Goal: Transaction & Acquisition: Purchase product/service

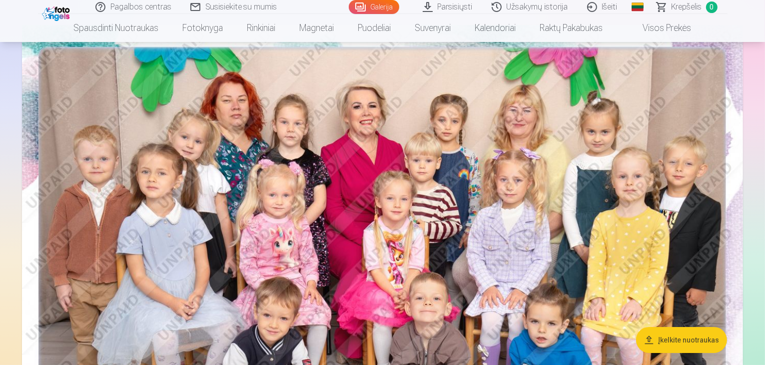
scroll to position [106, 0]
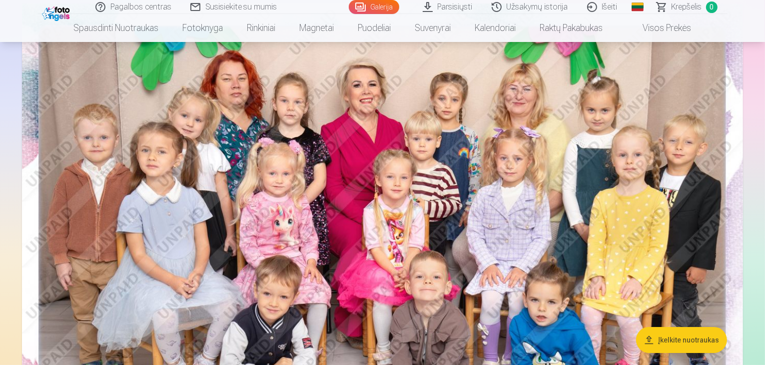
drag, startPoint x: 756, startPoint y: 16, endPoint x: 763, endPoint y: 264, distance: 248.0
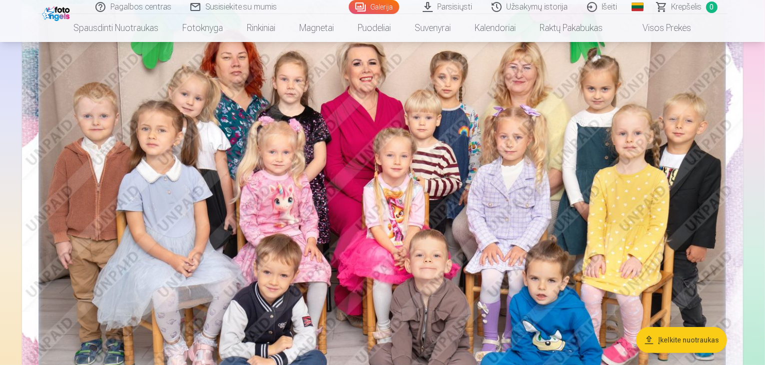
scroll to position [138, 0]
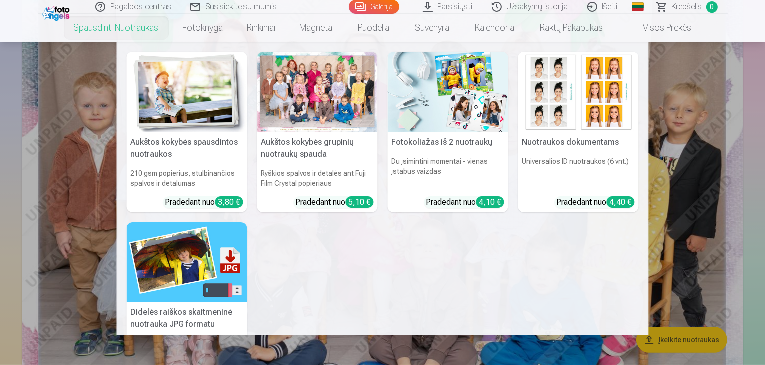
click at [163, 88] on img at bounding box center [187, 92] width 120 height 80
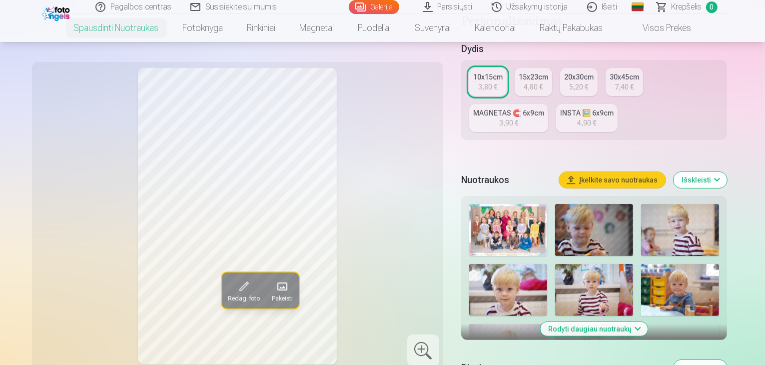
scroll to position [221, 0]
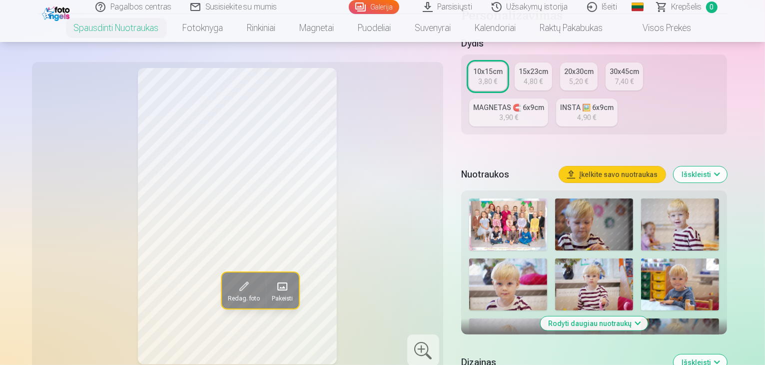
click at [562, 210] on img at bounding box center [594, 224] width 78 height 52
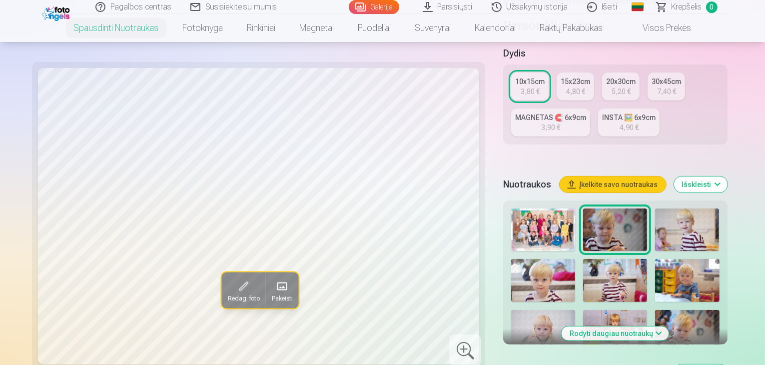
click at [655, 209] on img at bounding box center [687, 229] width 64 height 42
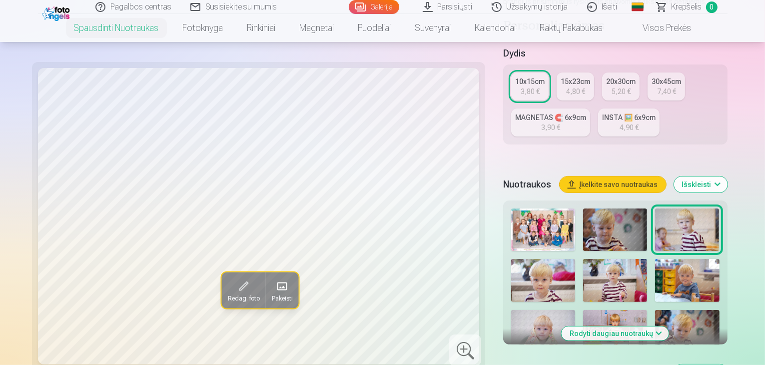
click at [575, 259] on img at bounding box center [543, 280] width 64 height 42
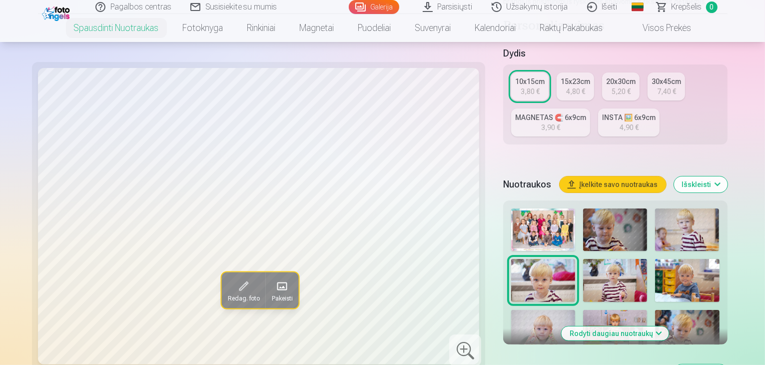
click at [583, 259] on img at bounding box center [615, 280] width 64 height 42
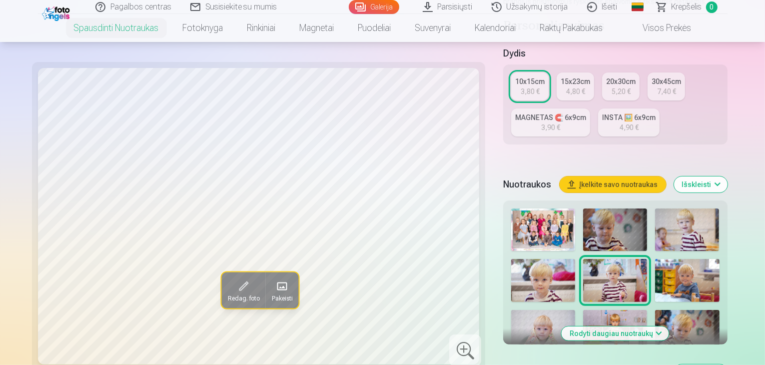
click at [655, 259] on img at bounding box center [687, 280] width 64 height 42
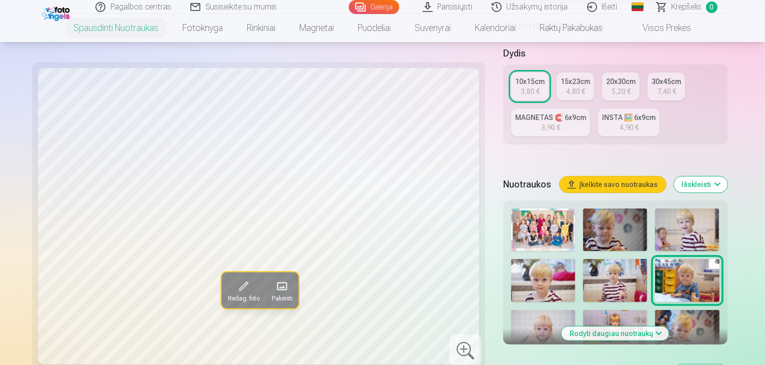
click at [575, 310] on img at bounding box center [543, 331] width 64 height 42
click at [647, 310] on img at bounding box center [615, 331] width 64 height 42
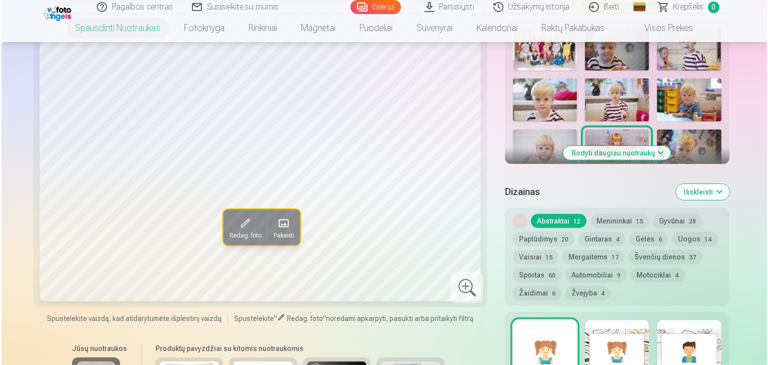
scroll to position [533, 0]
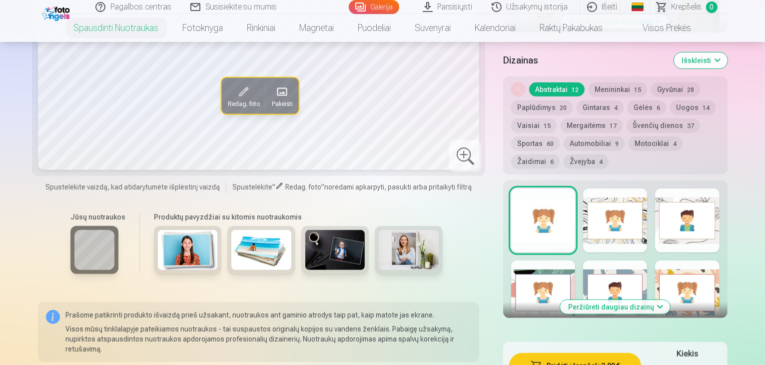
click at [561, 353] on button "Pridėti į krepšelį : 3,80 €" at bounding box center [575, 366] width 132 height 26
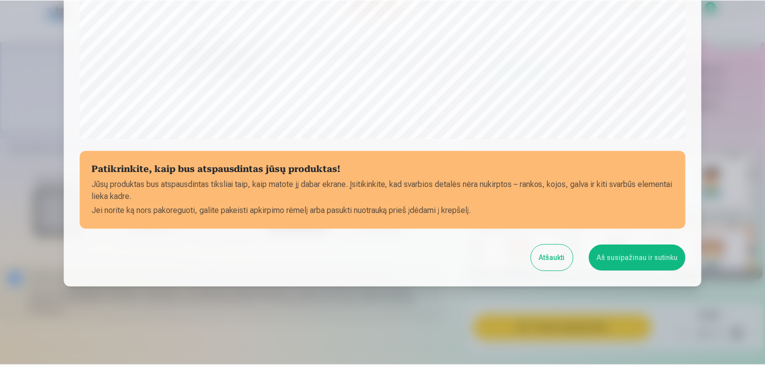
scroll to position [355, 0]
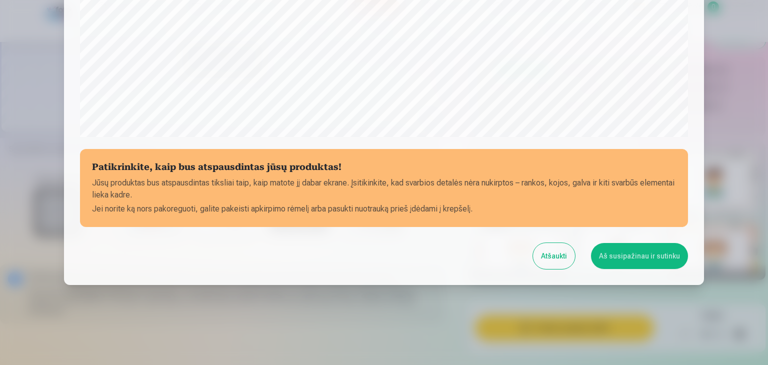
click at [655, 246] on button "Aš susipažinau ir sutinku" at bounding box center [639, 256] width 97 height 26
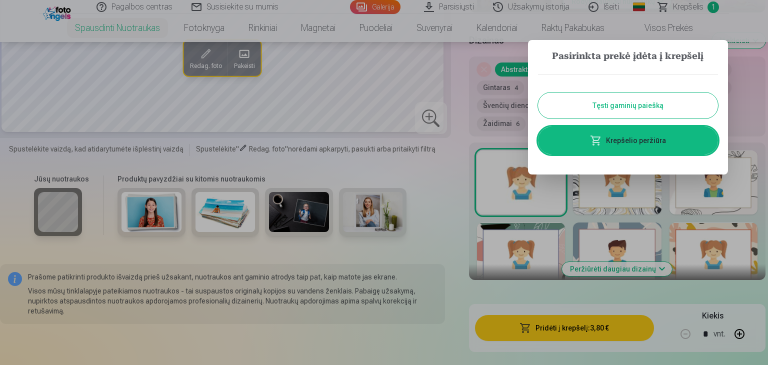
click at [744, 112] on div at bounding box center [384, 182] width 768 height 365
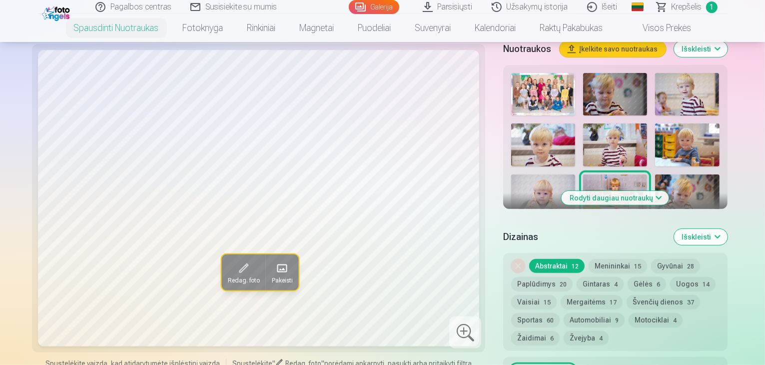
scroll to position [301, 0]
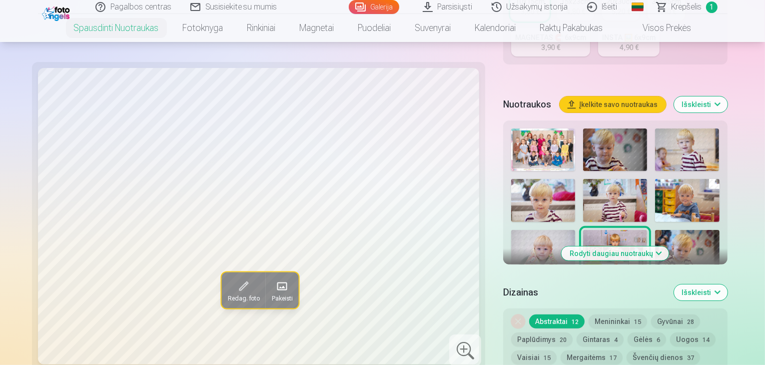
click at [655, 230] on img at bounding box center [687, 251] width 64 height 42
click at [590, 280] on img at bounding box center [550, 306] width 78 height 52
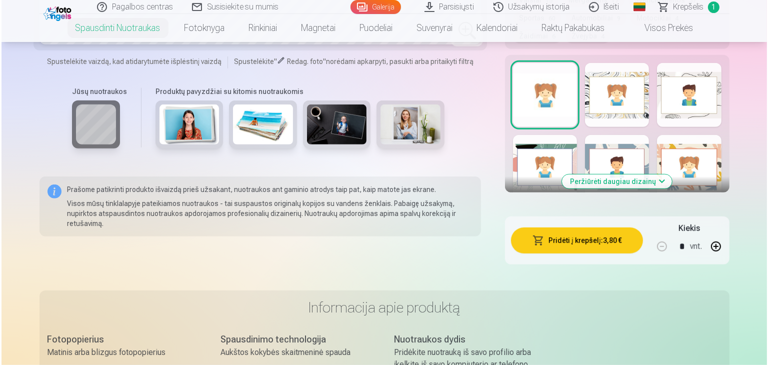
scroll to position [664, 0]
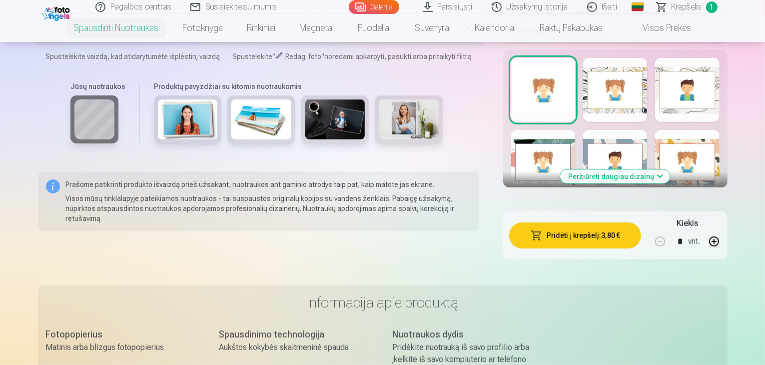
click at [546, 222] on button "Pridėti į krepšelį : 3,80 €" at bounding box center [575, 235] width 132 height 26
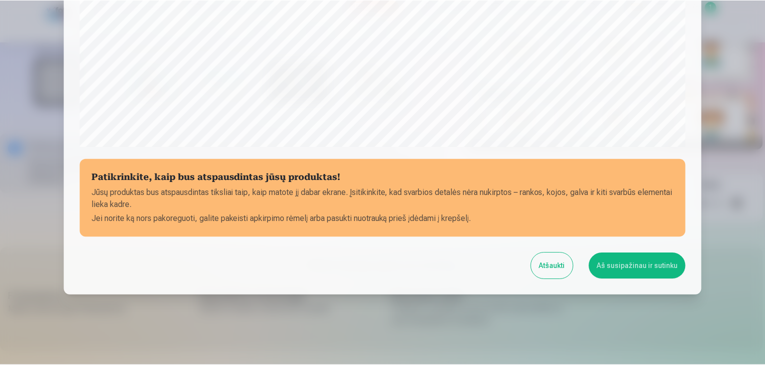
scroll to position [355, 0]
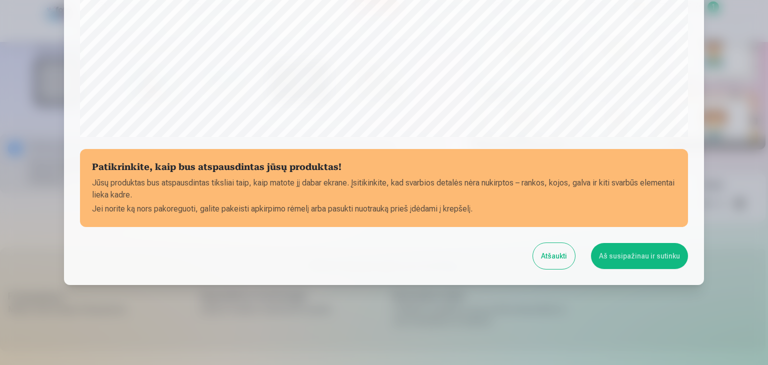
click at [613, 259] on button "Aš susipažinau ir sutinku" at bounding box center [639, 256] width 97 height 26
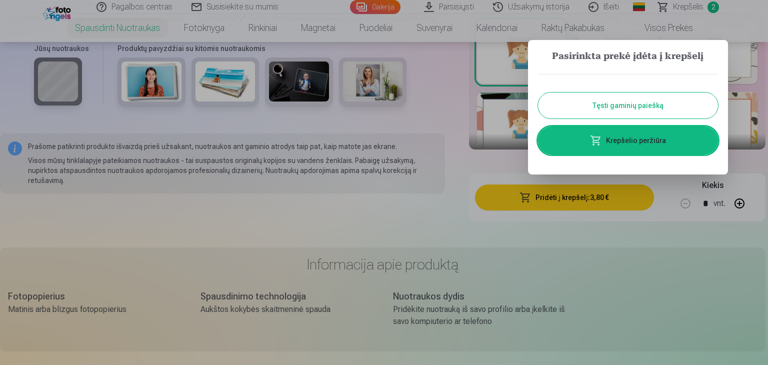
click at [745, 33] on div at bounding box center [384, 182] width 768 height 365
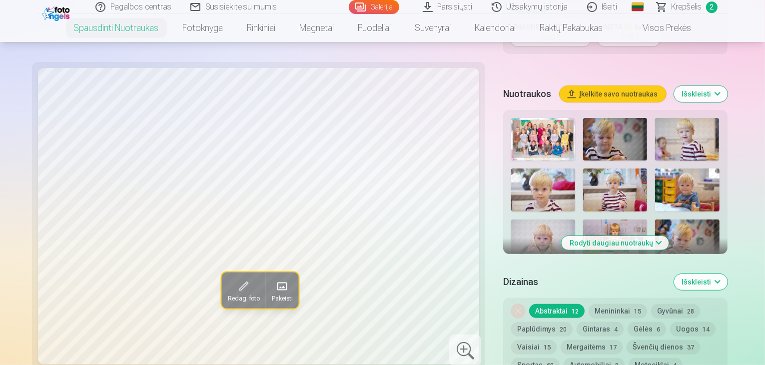
scroll to position [296, 0]
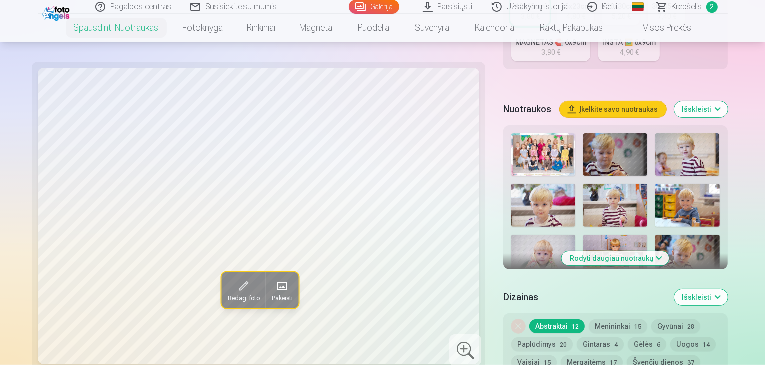
click at [607, 251] on button "Rodyti daugiau nuotraukų" at bounding box center [615, 258] width 107 height 14
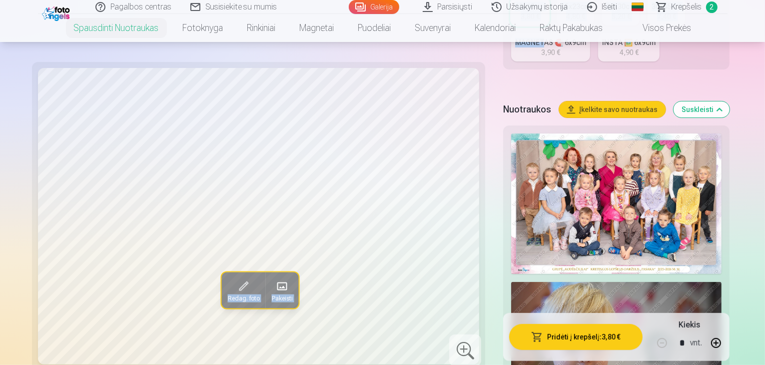
drag, startPoint x: 764, startPoint y: 36, endPoint x: 682, endPoint y: -11, distance: 95.4
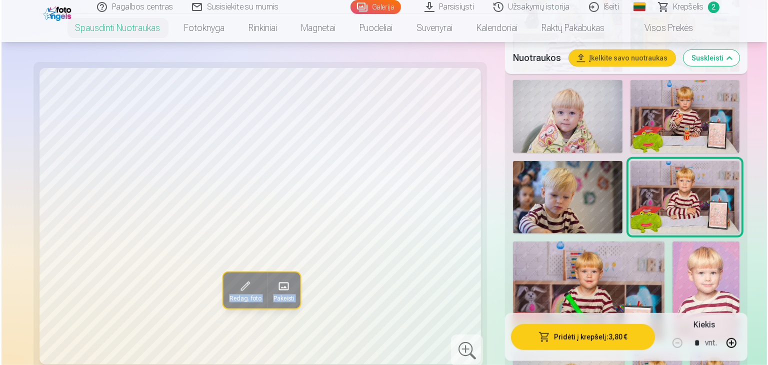
scroll to position [674, 0]
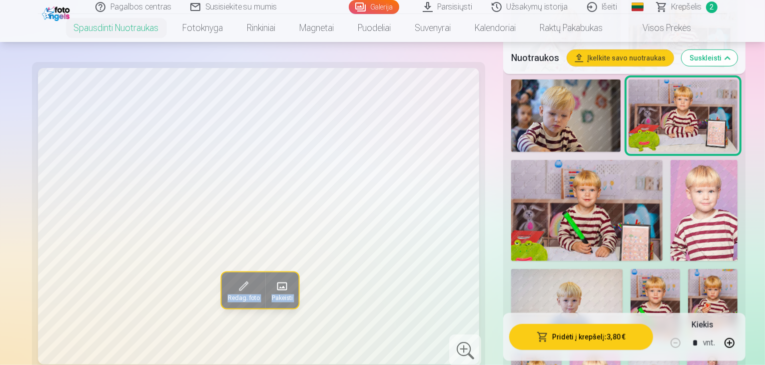
click at [522, 251] on img at bounding box center [586, 210] width 151 height 101
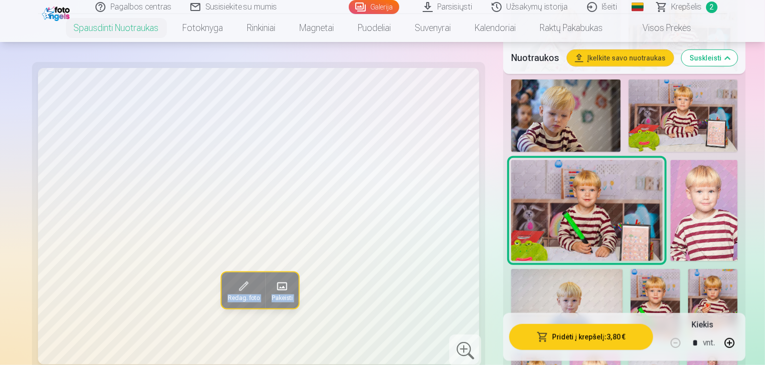
click at [539, 338] on button "Pridėti į krepšelį : 3,80 €" at bounding box center [581, 337] width 144 height 26
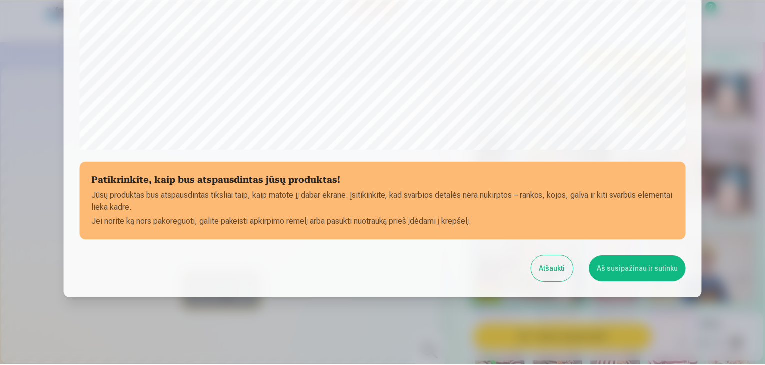
scroll to position [355, 0]
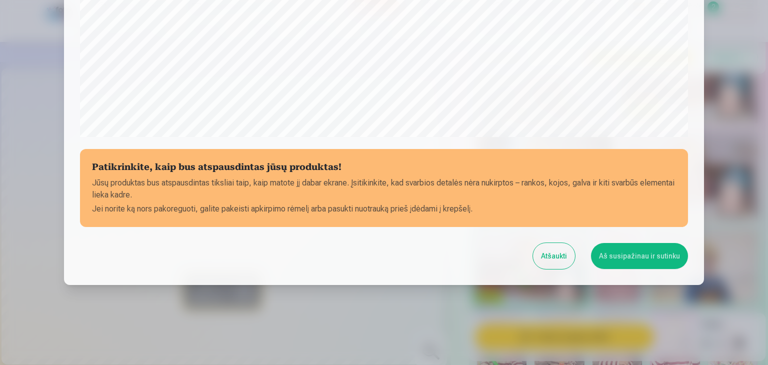
click at [628, 252] on button "Aš susipažinau ir sutinku" at bounding box center [639, 256] width 97 height 26
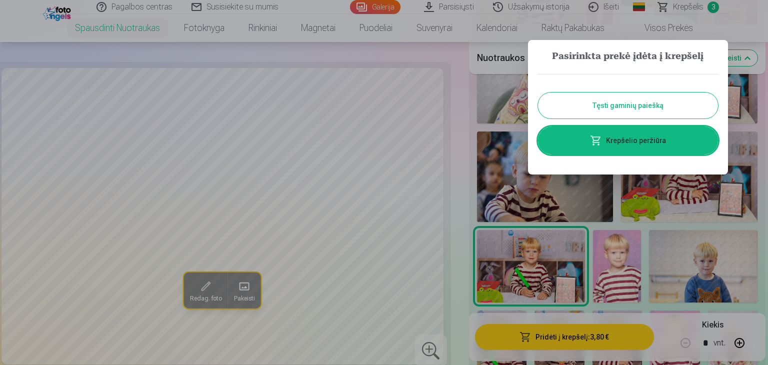
click at [752, 31] on div at bounding box center [384, 182] width 768 height 365
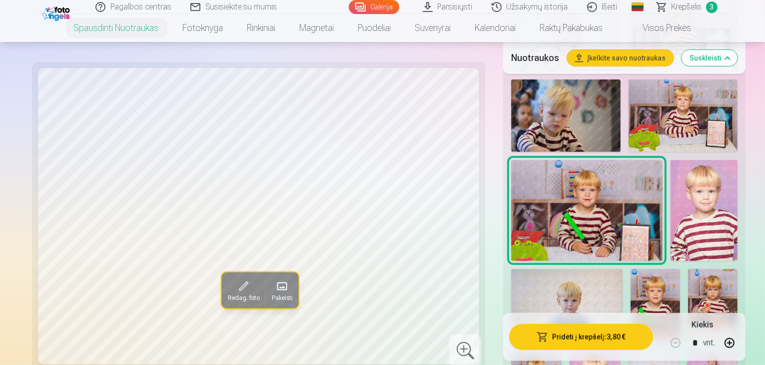
click at [671, 255] on img at bounding box center [704, 210] width 67 height 101
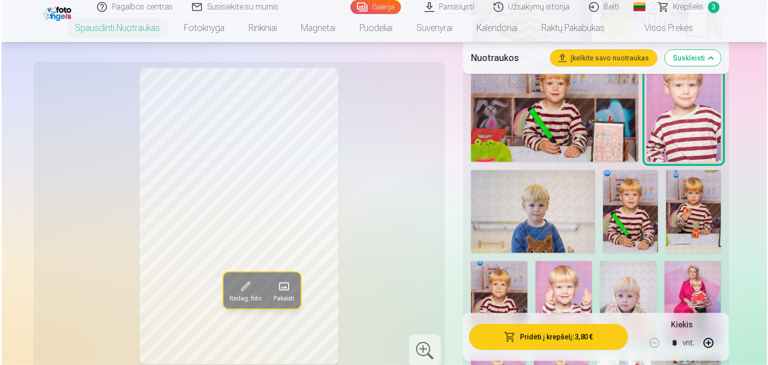
scroll to position [831, 0]
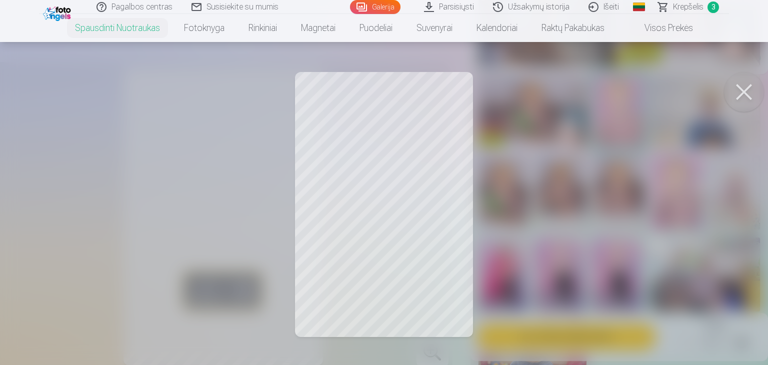
click at [741, 97] on button at bounding box center [744, 92] width 40 height 40
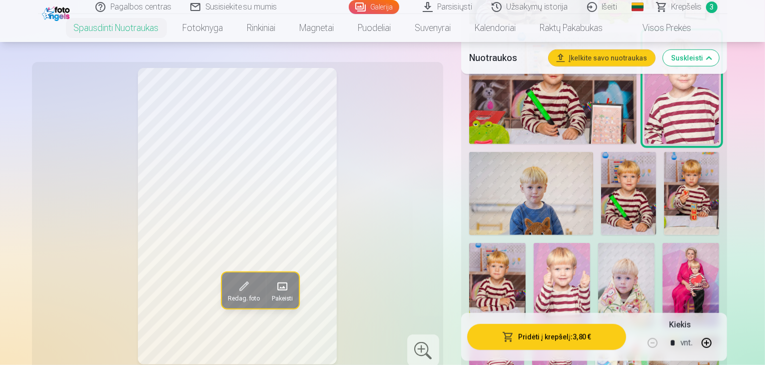
click at [544, 340] on button "Pridėti į krepšelį : 3,80 €" at bounding box center [546, 337] width 159 height 26
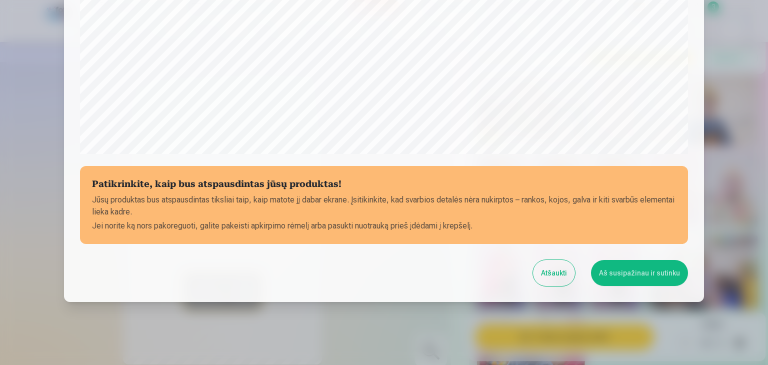
scroll to position [355, 0]
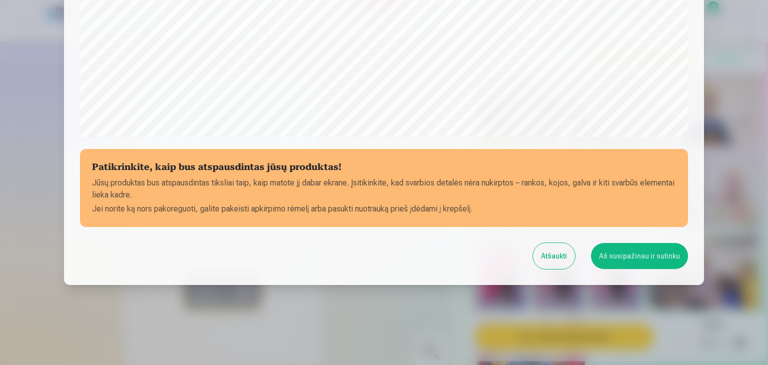
click at [639, 253] on button "Aš susipažinau ir sutinku" at bounding box center [639, 256] width 97 height 26
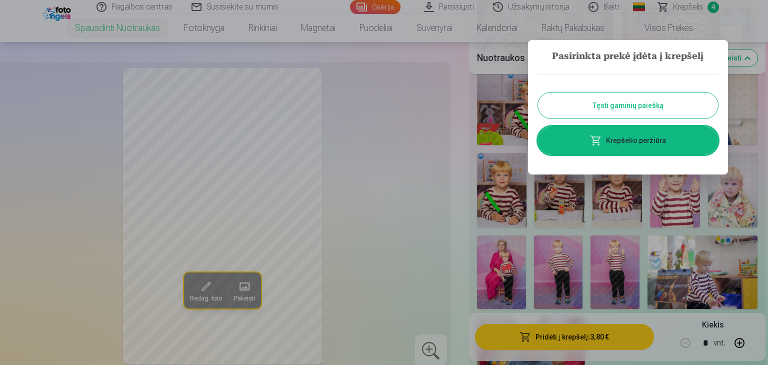
click at [765, 82] on div at bounding box center [384, 182] width 768 height 365
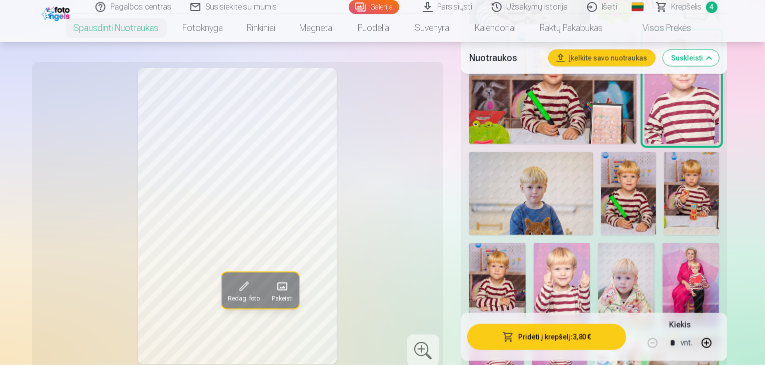
click at [467, 324] on button "Pridėti į krepšelį : 3,80 €" at bounding box center [546, 337] width 159 height 26
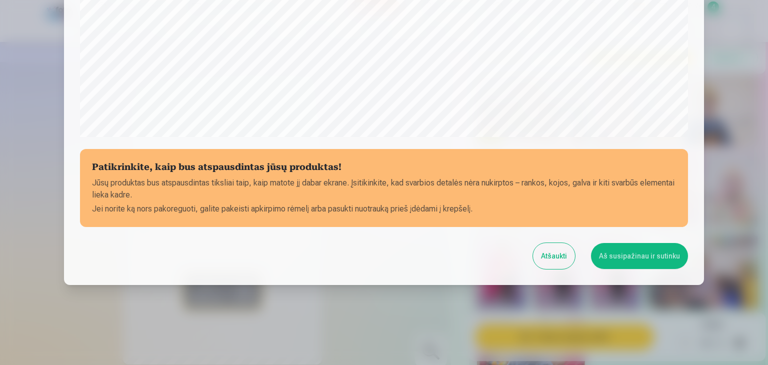
click at [715, 81] on div at bounding box center [384, 182] width 768 height 365
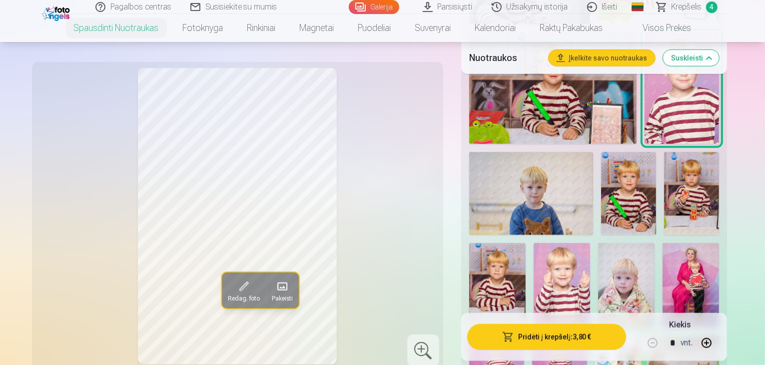
click at [590, 243] on img at bounding box center [562, 285] width 56 height 85
click at [719, 341] on button "button" at bounding box center [707, 343] width 24 height 24
type input "*"
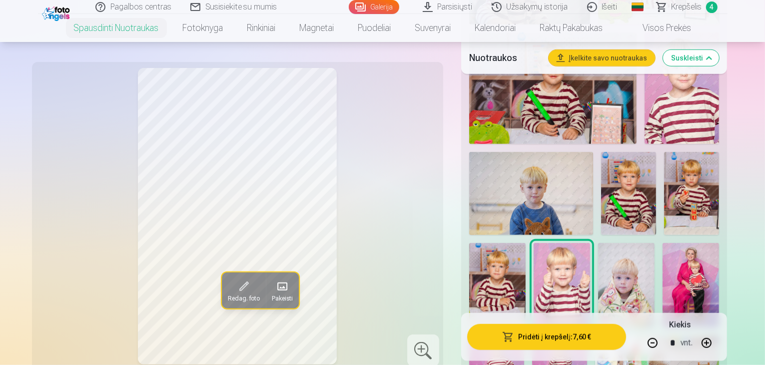
click at [593, 336] on button "Pridėti į krepšelį : 7,60 €" at bounding box center [546, 337] width 159 height 26
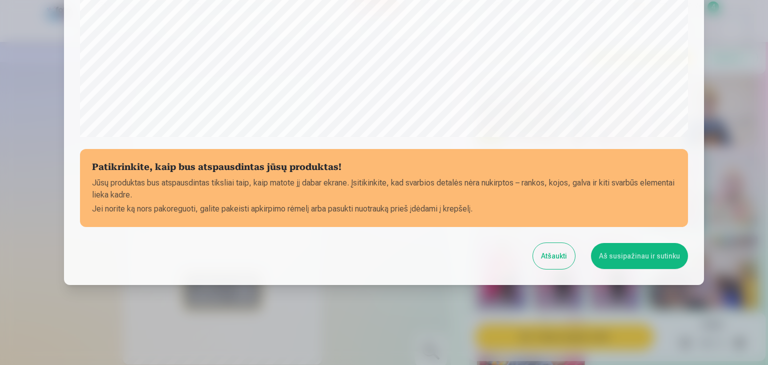
click at [732, 141] on div at bounding box center [384, 182] width 768 height 365
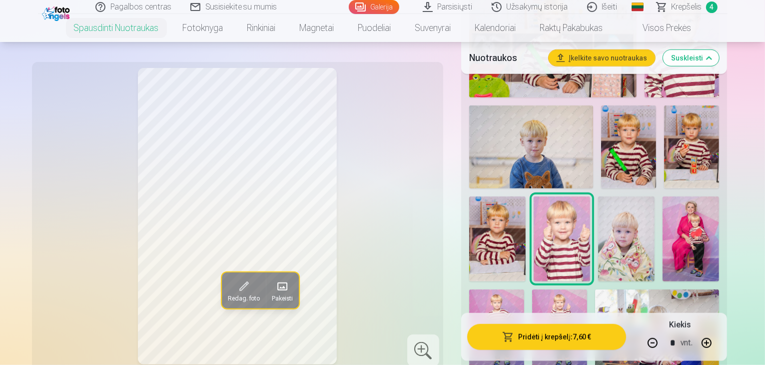
scroll to position [871, 0]
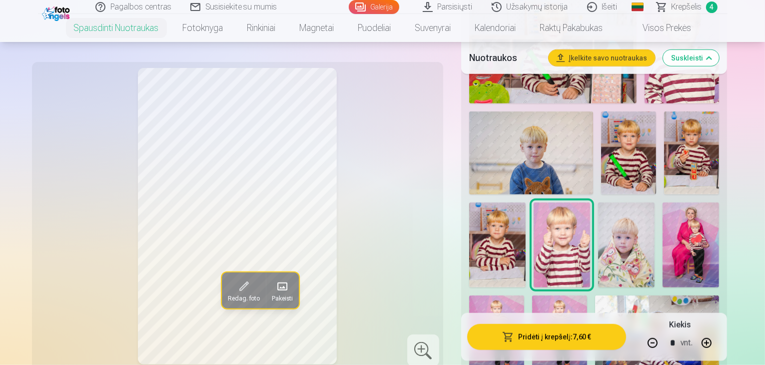
click at [663, 223] on img at bounding box center [691, 244] width 56 height 85
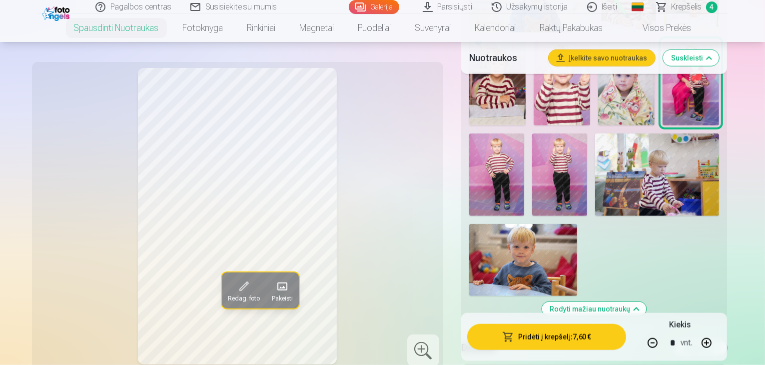
scroll to position [1080, 0]
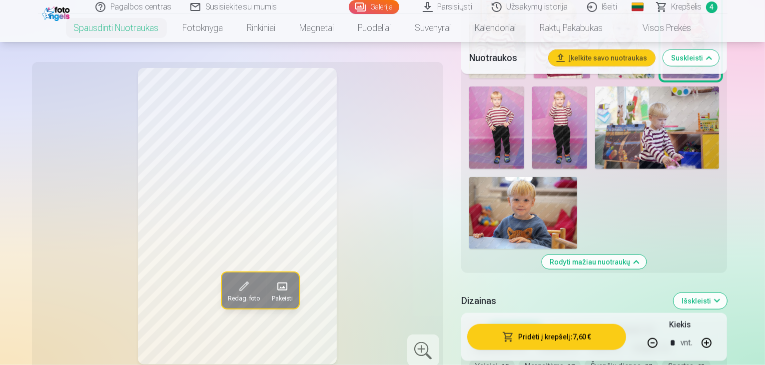
click at [626, 255] on button "Rodyti mažiau nuotraukų" at bounding box center [594, 262] width 104 height 14
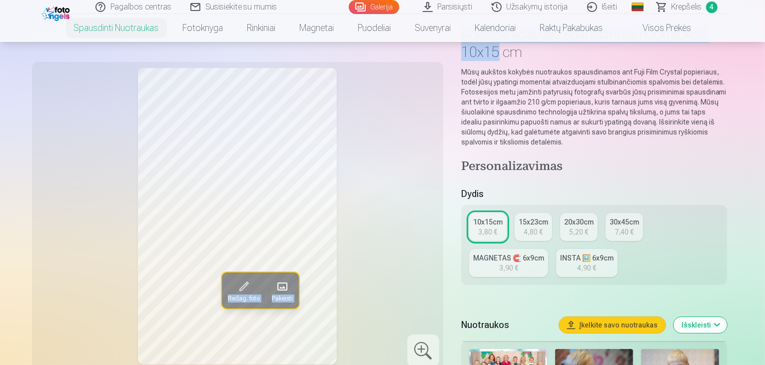
scroll to position [0, 0]
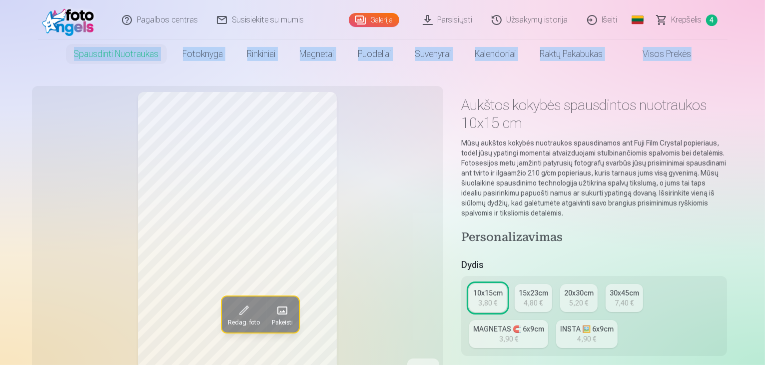
drag, startPoint x: 762, startPoint y: 39, endPoint x: 762, endPoint y: 20, distance: 19.5
click at [762, 20] on header "Pagalbos centras Susisiekite su mumis Galerija Parsisiųsti Užsakymų istorija Iš…" at bounding box center [382, 34] width 765 height 68
click at [536, 288] on div "15x23cm" at bounding box center [533, 293] width 29 height 10
click at [741, 44] on nav "Spausdinti nuotraukas Aukštos kokybės spausdintos nuotraukos 210 gsm popierius,…" at bounding box center [382, 54] width 765 height 28
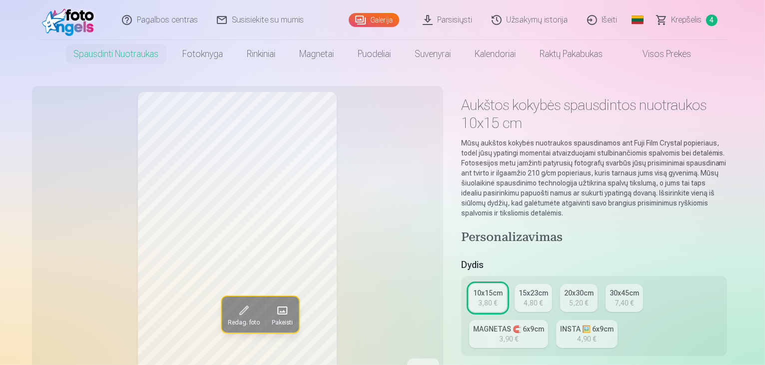
click at [689, 17] on span "Krepšelis" at bounding box center [687, 20] width 30 height 12
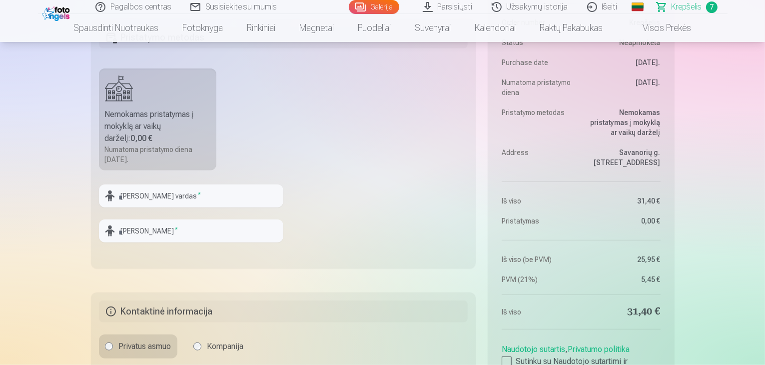
scroll to position [943, 0]
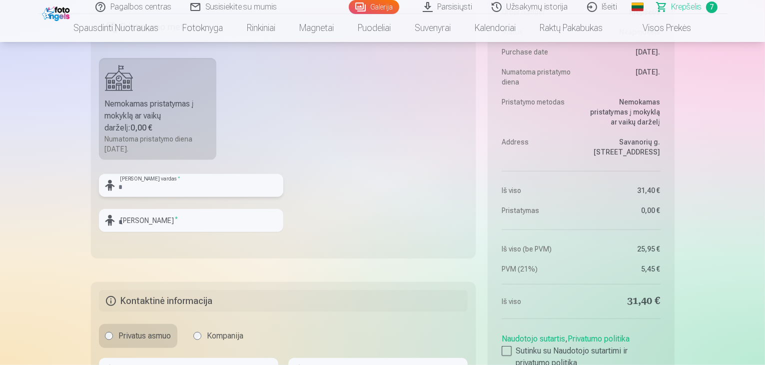
click at [152, 178] on input "text" at bounding box center [191, 185] width 184 height 23
type input "*******"
click at [150, 212] on input "text" at bounding box center [191, 220] width 184 height 23
type input "*"
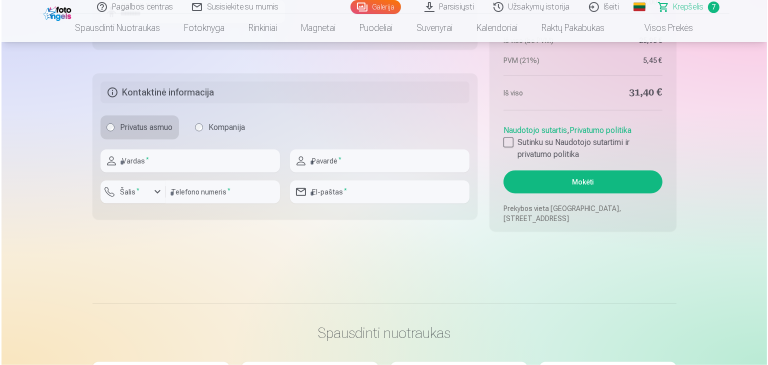
scroll to position [1161, 0]
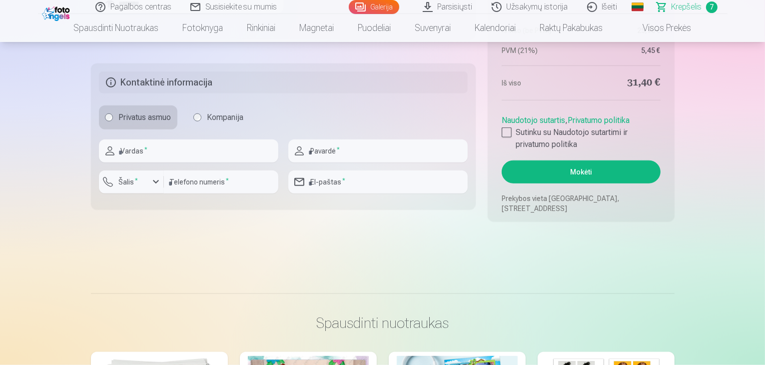
type input "********"
click at [180, 149] on input "text" at bounding box center [188, 150] width 179 height 23
type input "*"
type input "*****"
click at [342, 155] on input "text" at bounding box center [377, 150] width 179 height 23
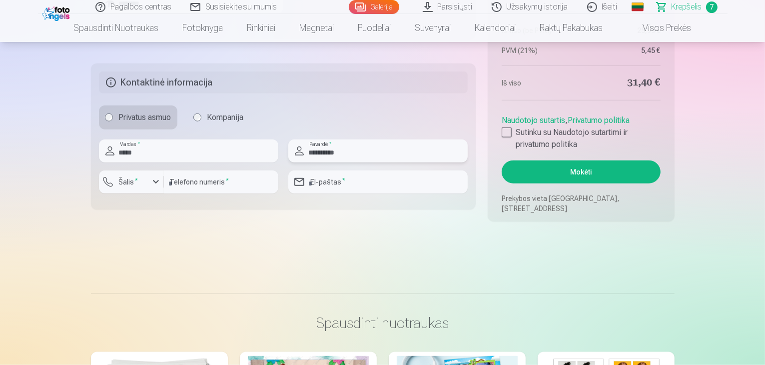
type input "**********"
click at [152, 182] on div "button" at bounding box center [156, 182] width 12 height 12
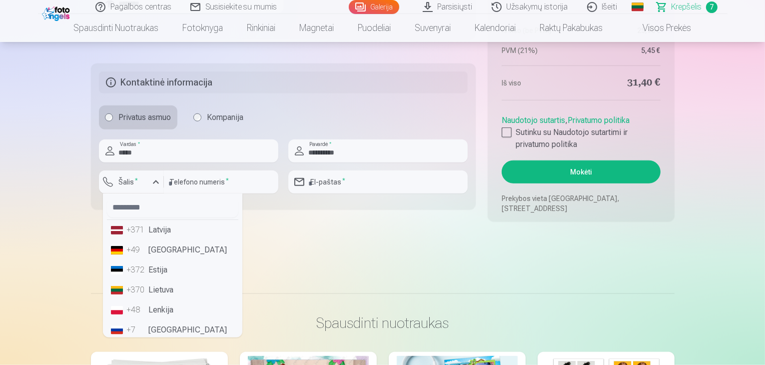
click at [151, 286] on li "+370 Lietuva" at bounding box center [172, 290] width 131 height 20
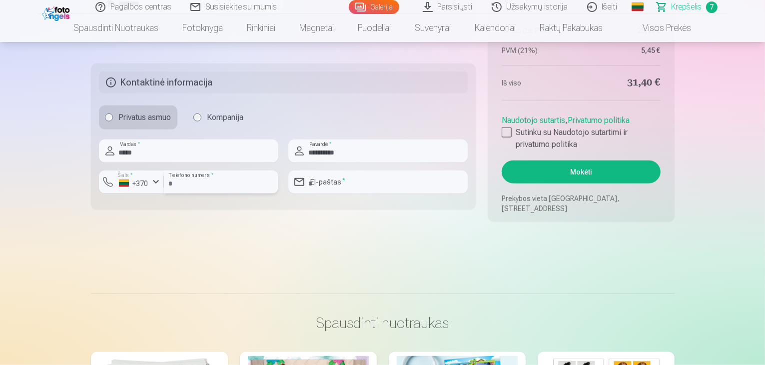
click at [236, 182] on input "number" at bounding box center [221, 181] width 114 height 23
type input "********"
click at [359, 184] on input "email" at bounding box center [377, 181] width 179 height 23
type input "**********"
click at [514, 130] on label "Sutinku su Naudotojo sutartimi ir privatumo politika" at bounding box center [581, 138] width 158 height 24
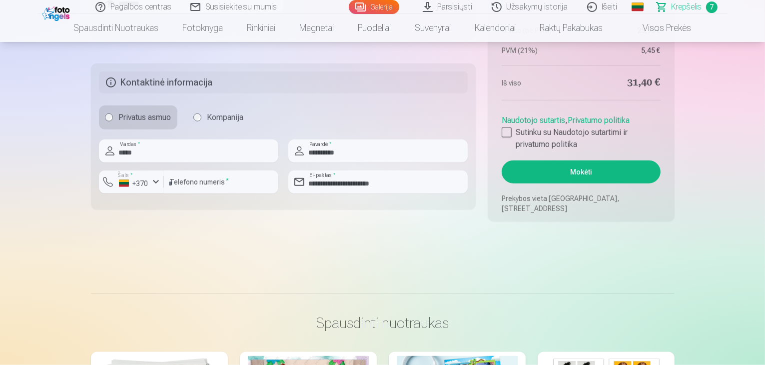
click at [541, 177] on button "Mokėti" at bounding box center [581, 171] width 158 height 23
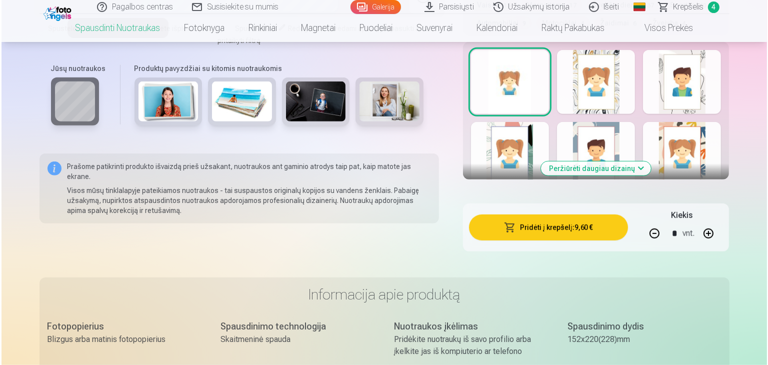
scroll to position [659, 0]
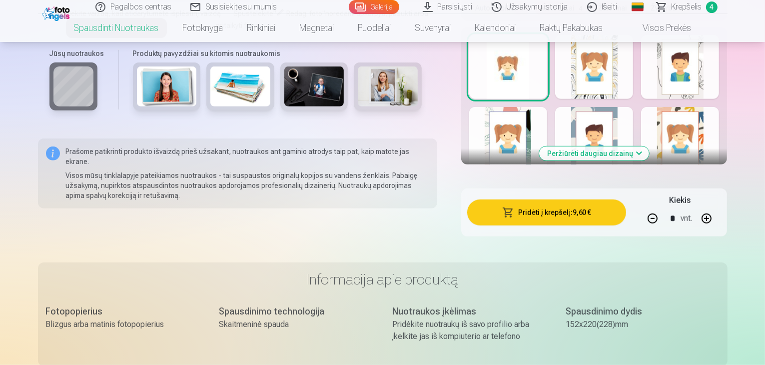
click at [665, 213] on button "button" at bounding box center [653, 218] width 24 height 24
type input "*"
click at [622, 199] on button "Pridėti į krepšelį : 4,80 €" at bounding box center [546, 212] width 159 height 26
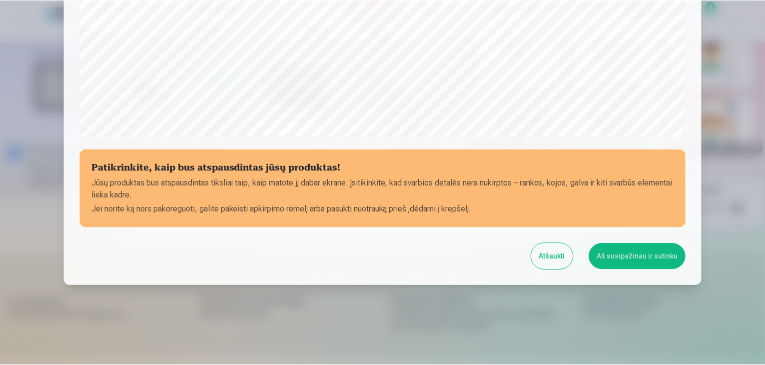
scroll to position [355, 0]
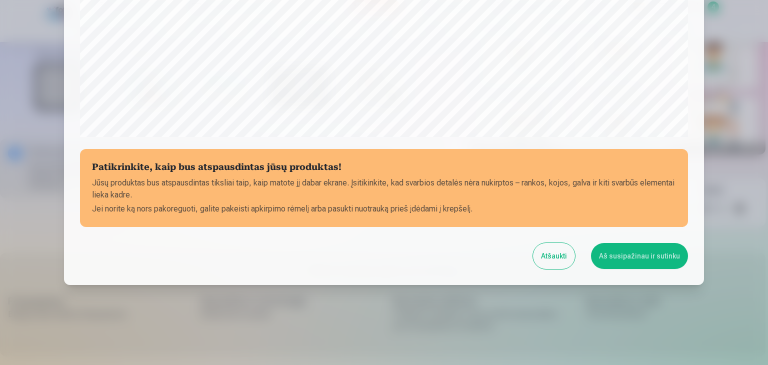
click at [649, 254] on button "Aš susipažinau ir sutinku" at bounding box center [639, 256] width 97 height 26
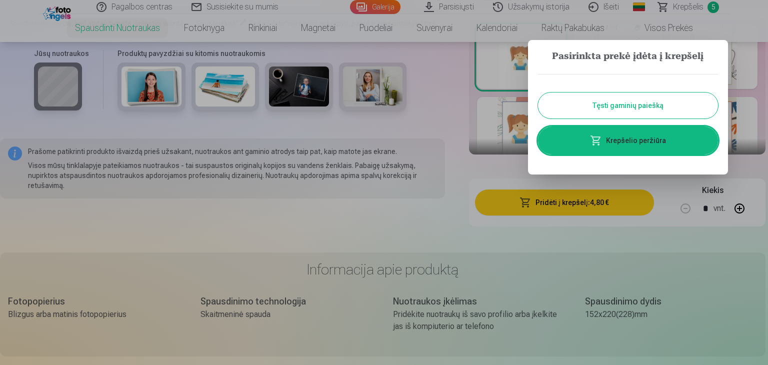
click at [765, 253] on div at bounding box center [384, 182] width 768 height 365
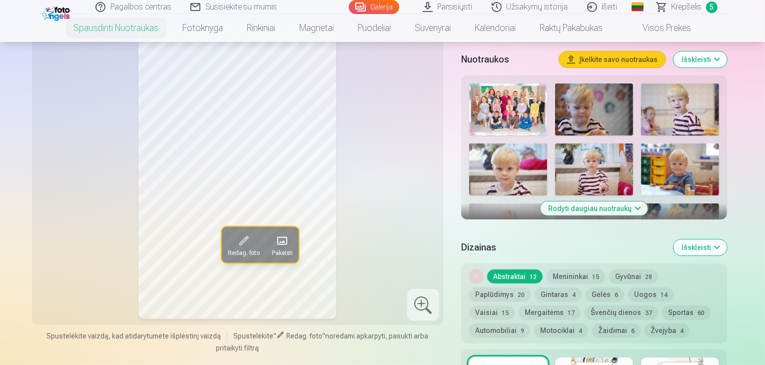
scroll to position [337, 0]
click at [622, 201] on button "Rodyti daugiau nuotraukų" at bounding box center [594, 208] width 107 height 14
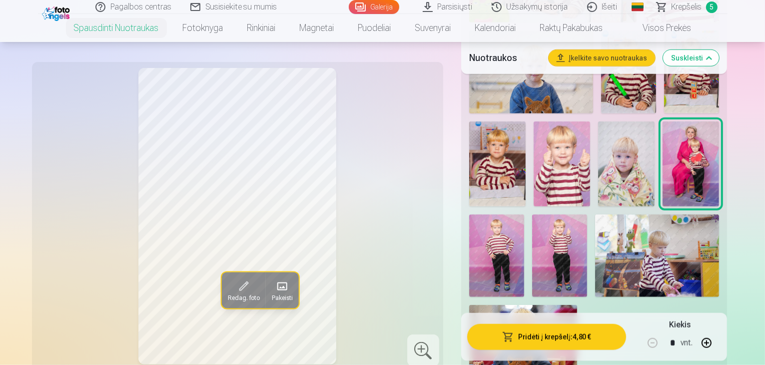
scroll to position [958, 0]
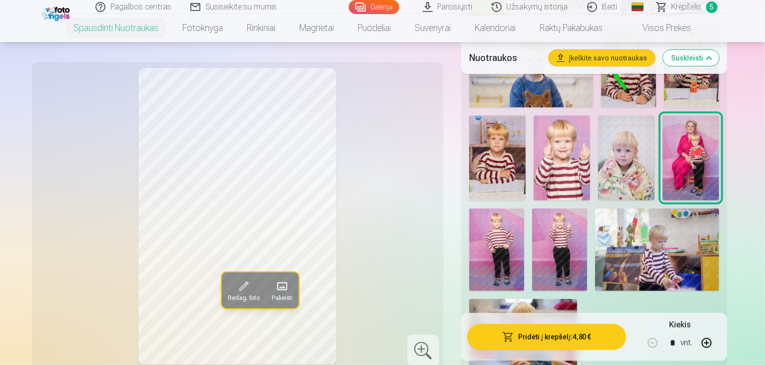
click at [524, 208] on img at bounding box center [496, 249] width 55 height 82
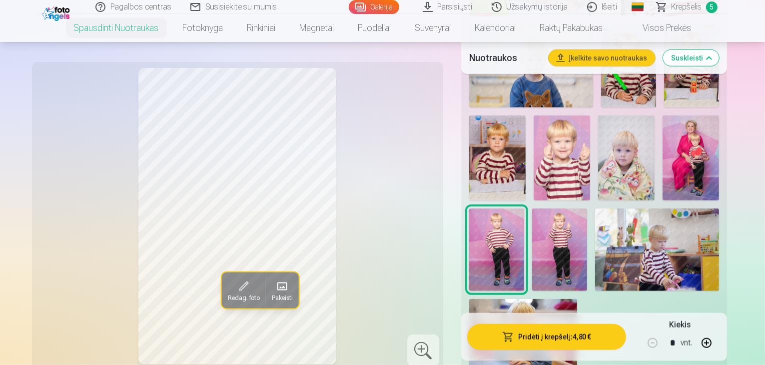
click at [587, 208] on img at bounding box center [559, 249] width 55 height 83
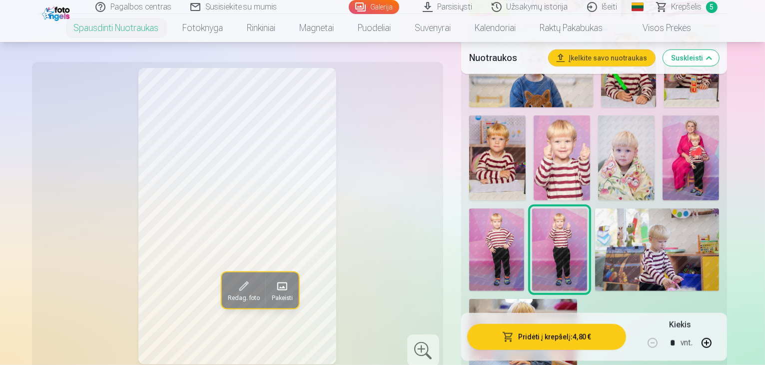
click at [524, 208] on img at bounding box center [496, 249] width 55 height 82
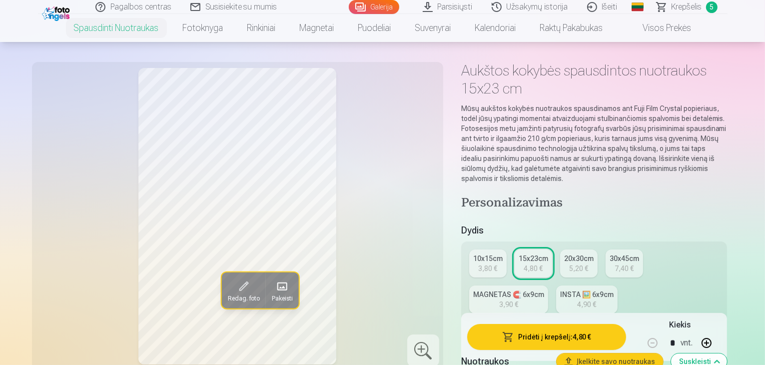
scroll to position [40, 0]
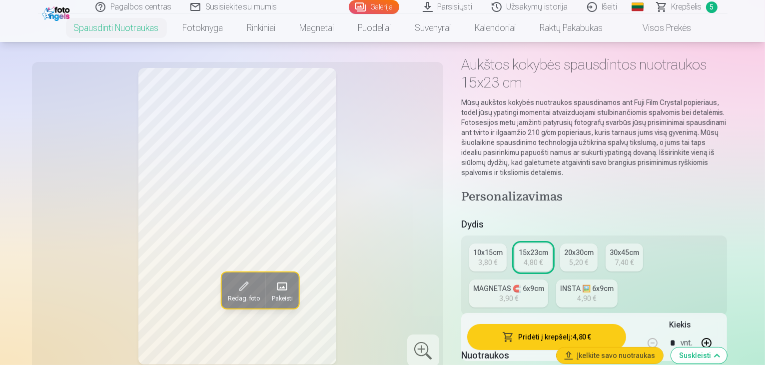
click at [490, 247] on div "10x15cm" at bounding box center [487, 252] width 29 height 10
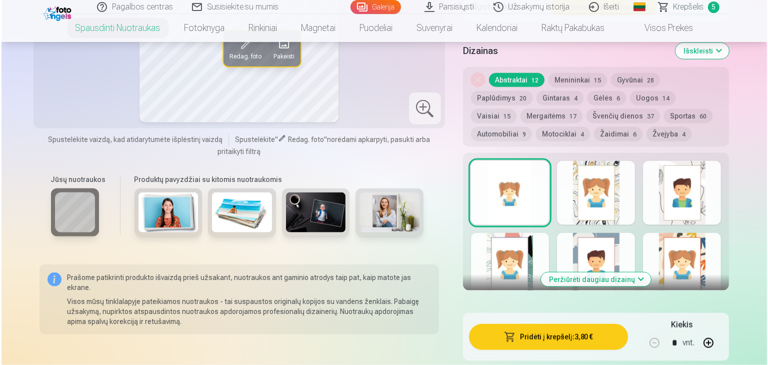
scroll to position [1365, 0]
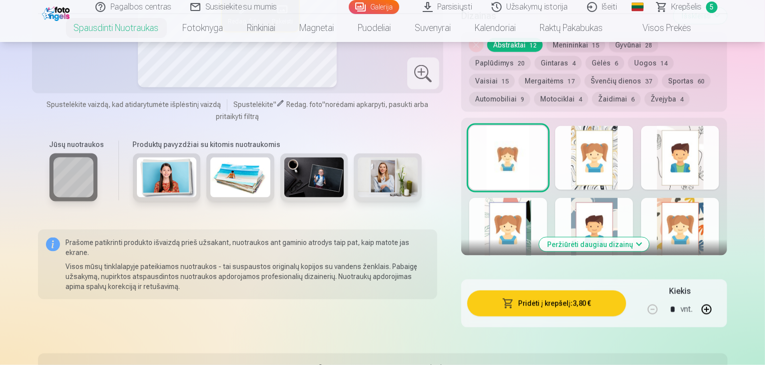
click at [514, 298] on span "button" at bounding box center [508, 303] width 12 height 10
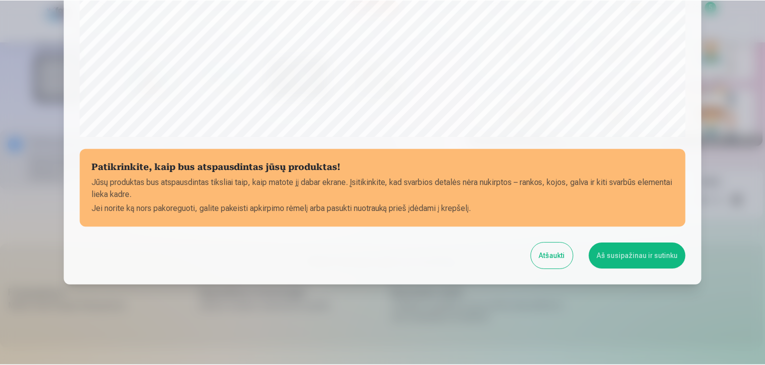
scroll to position [36, 0]
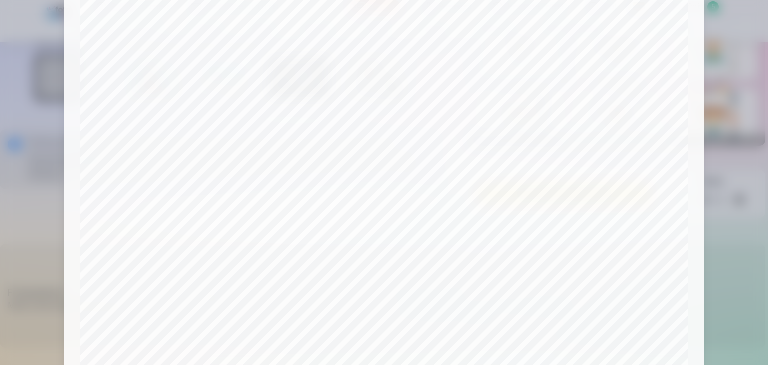
click at [739, 78] on div at bounding box center [384, 182] width 768 height 365
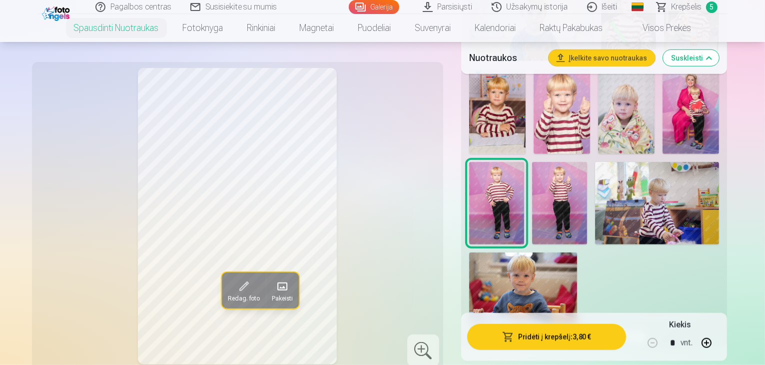
scroll to position [947, 0]
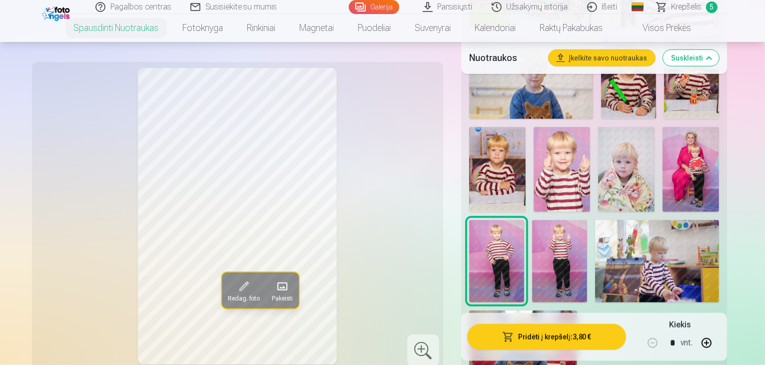
click at [682, 220] on img at bounding box center [657, 261] width 124 height 82
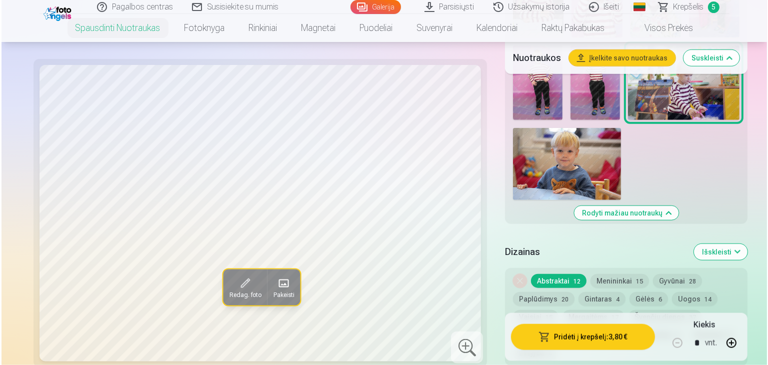
scroll to position [1051, 0]
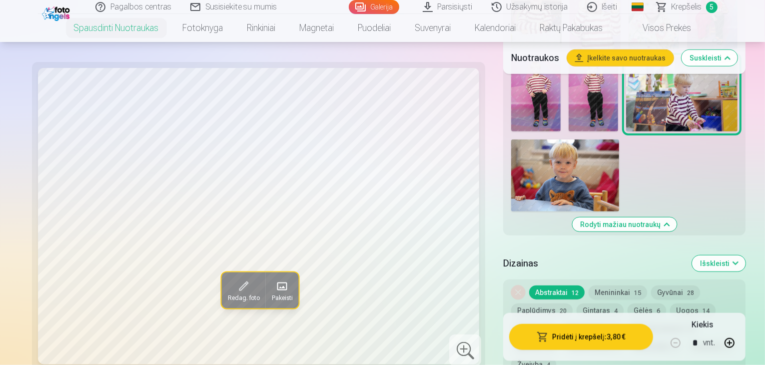
click at [574, 333] on button "Pridėti į krepšelį : 3,80 €" at bounding box center [581, 337] width 144 height 26
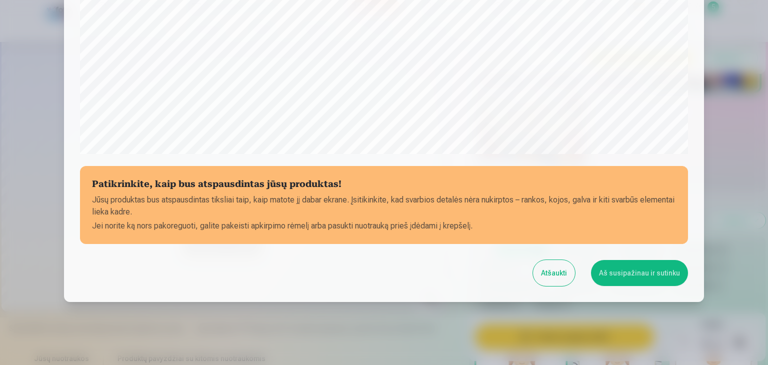
scroll to position [355, 0]
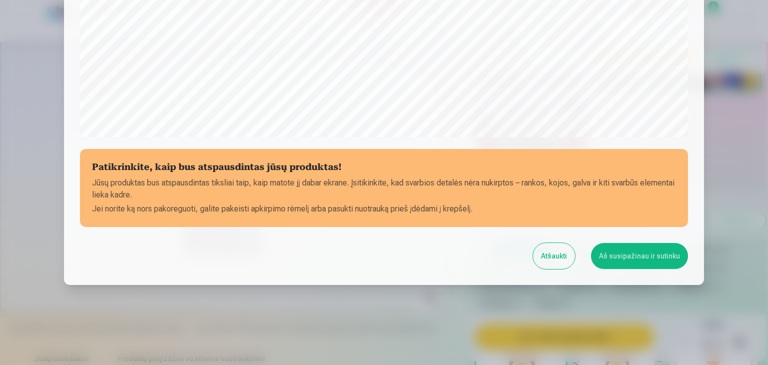
click at [733, 198] on div at bounding box center [384, 182] width 768 height 365
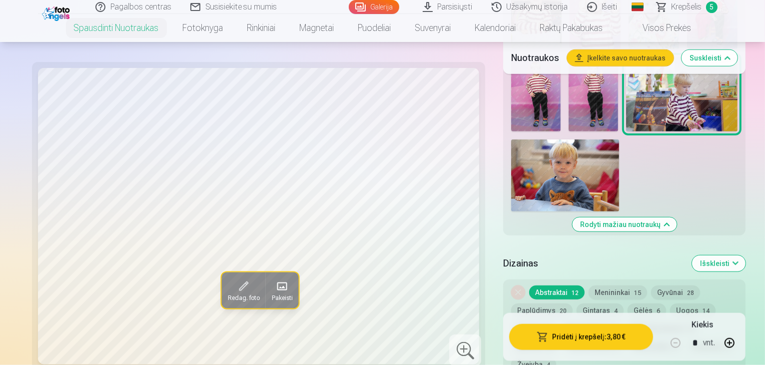
click at [563, 139] on img at bounding box center [565, 175] width 108 height 72
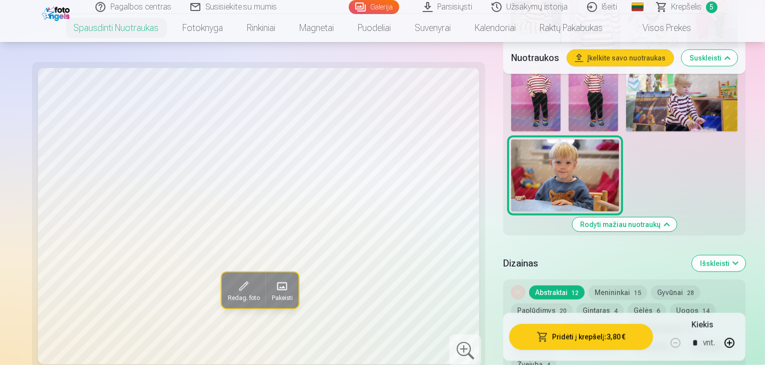
click at [563, 139] on img at bounding box center [565, 175] width 108 height 72
click at [669, 352] on div "Kiekis * vnt." at bounding box center [702, 337] width 74 height 36
click at [598, 338] on button "Pridėti į krepšelį : 3,80 €" at bounding box center [581, 337] width 144 height 26
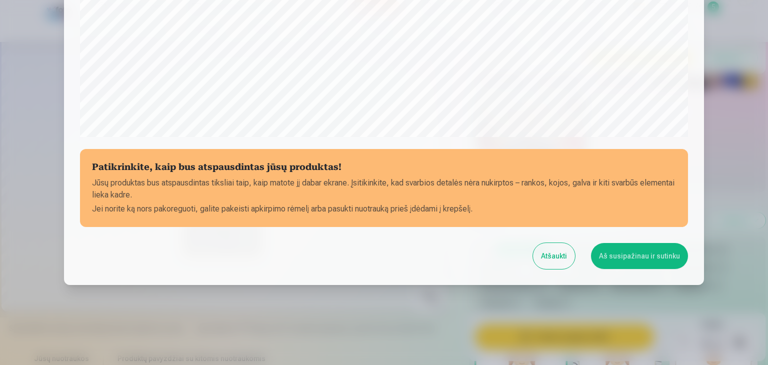
click at [715, 180] on div at bounding box center [384, 182] width 768 height 365
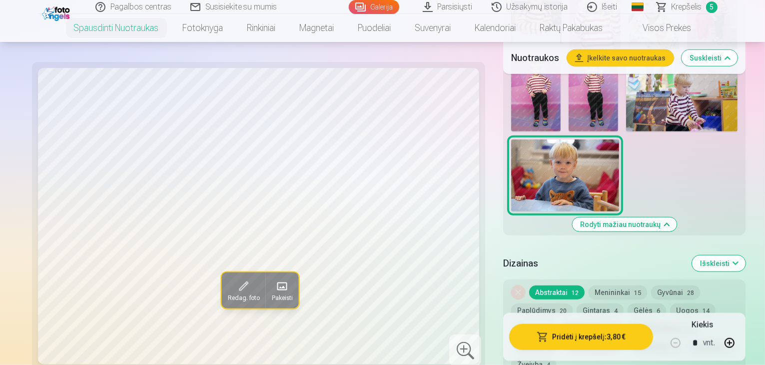
click at [688, 4] on span "Krepšelis" at bounding box center [687, 7] width 30 height 12
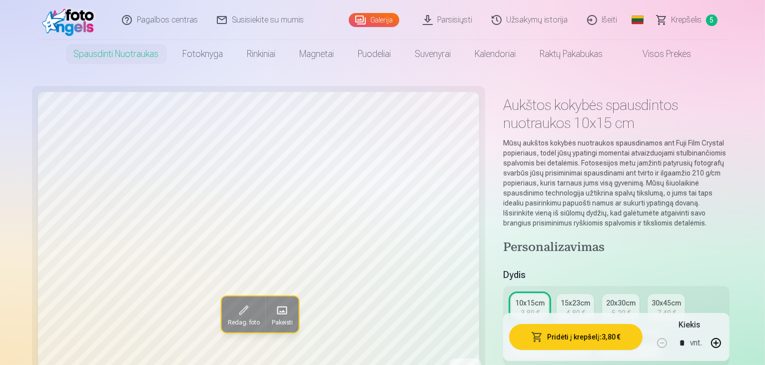
click at [531, 338] on span "button" at bounding box center [537, 337] width 12 height 10
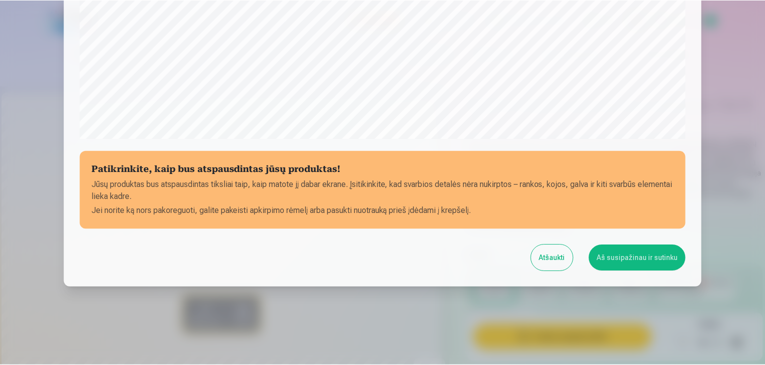
scroll to position [355, 0]
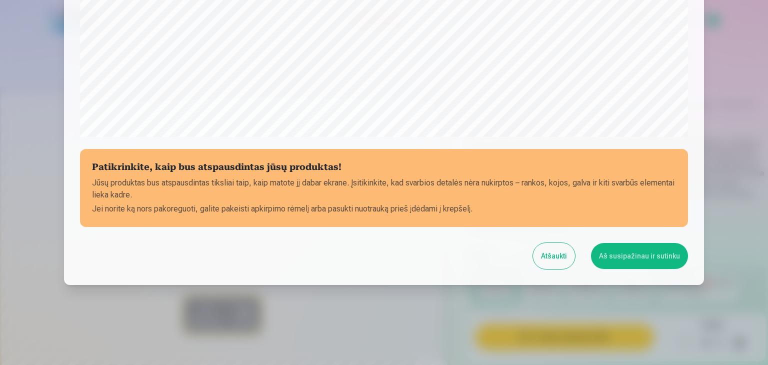
click at [642, 250] on button "Aš susipažinau ir sutinku" at bounding box center [639, 256] width 97 height 26
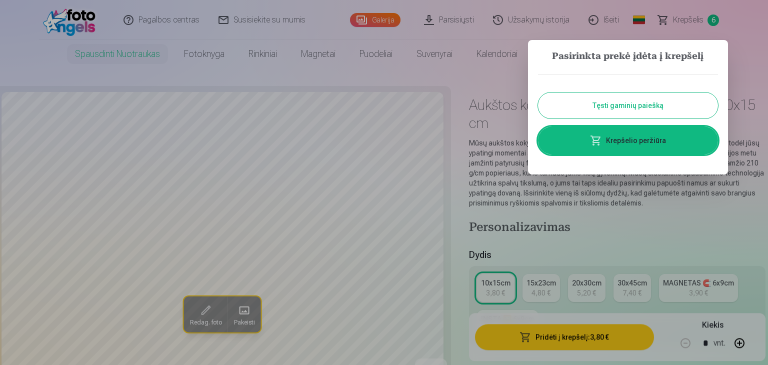
click at [741, 47] on div at bounding box center [384, 182] width 768 height 365
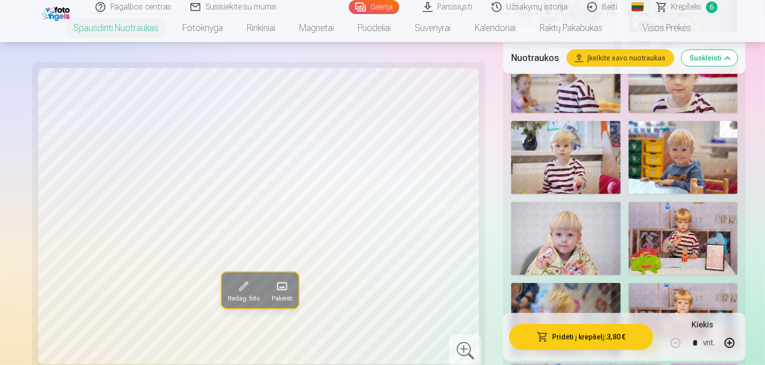
scroll to position [528, 0]
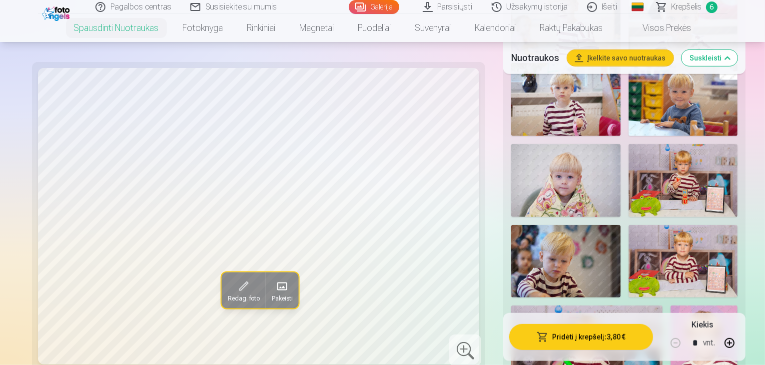
click at [690, 121] on img at bounding box center [683, 99] width 109 height 73
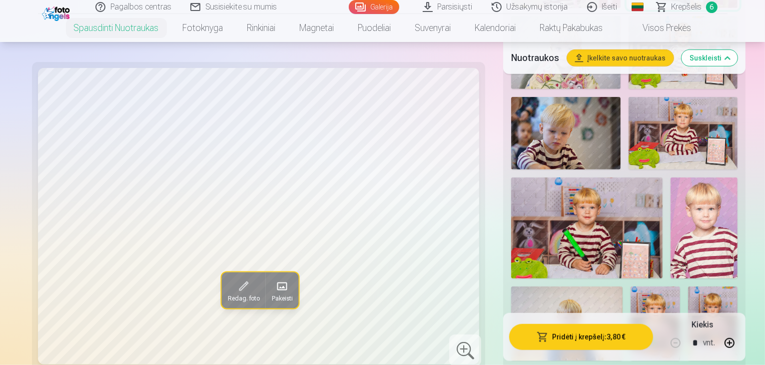
scroll to position [662, 0]
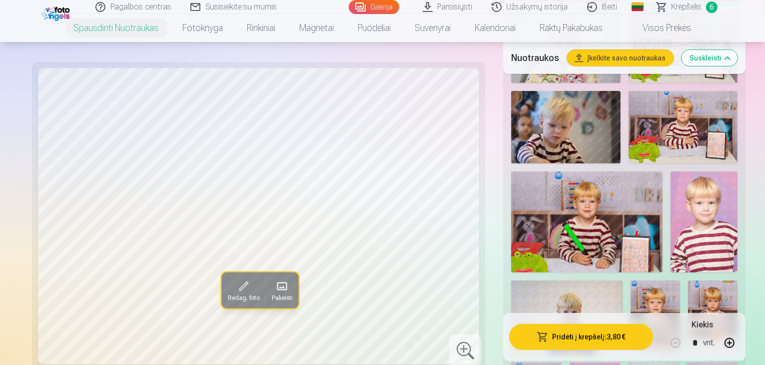
click at [683, 163] on img at bounding box center [683, 127] width 109 height 73
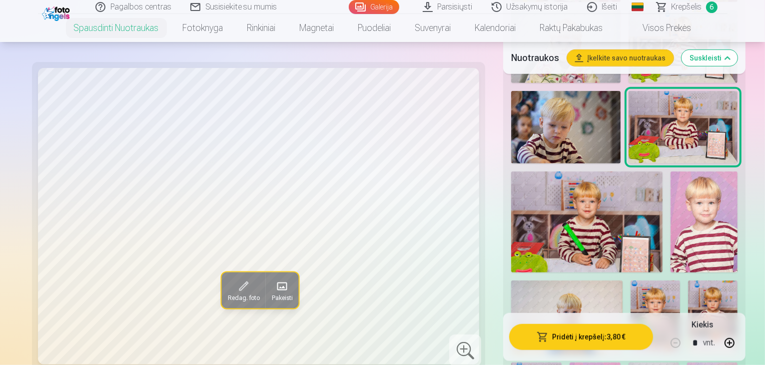
click at [538, 272] on img at bounding box center [586, 221] width 151 height 101
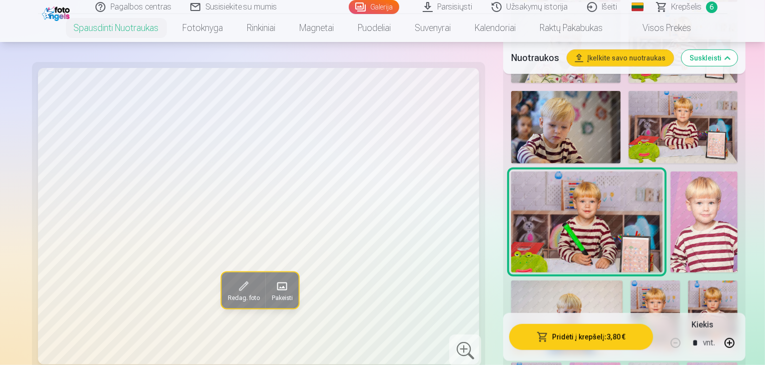
click at [696, 4] on span "Krepšelis" at bounding box center [687, 7] width 30 height 12
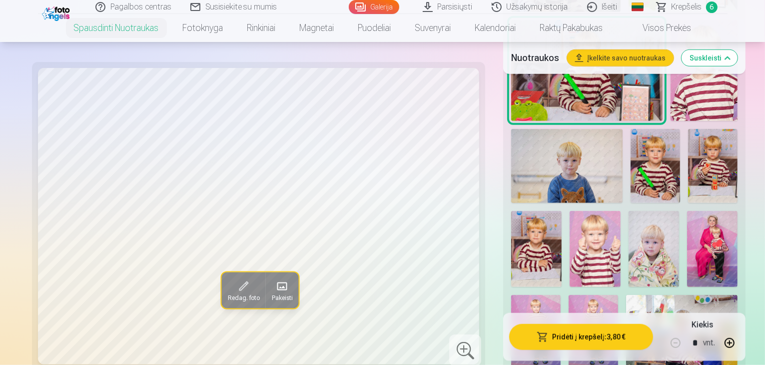
scroll to position [819, 0]
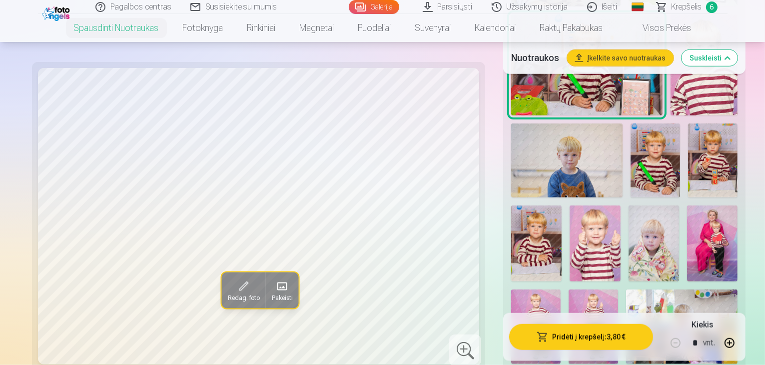
click at [620, 205] on img at bounding box center [595, 243] width 50 height 76
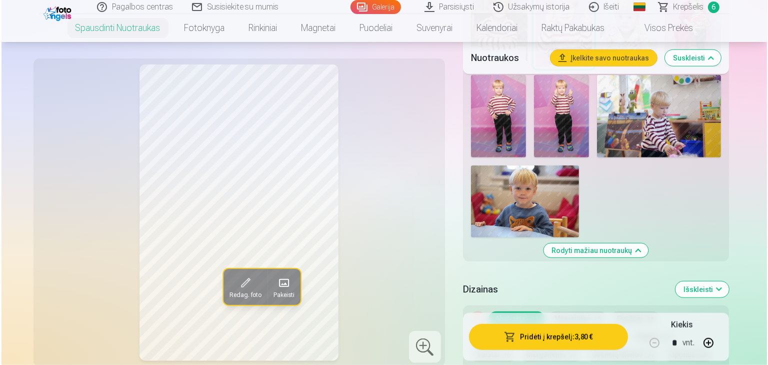
scroll to position [1109, 0]
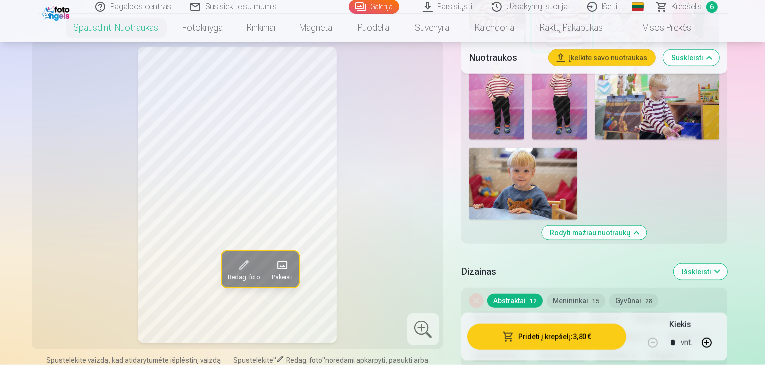
click at [719, 343] on button "button" at bounding box center [707, 343] width 24 height 24
type input "*"
click at [589, 339] on button "Pridėti į krepšelį : 7,60 €" at bounding box center [546, 337] width 159 height 26
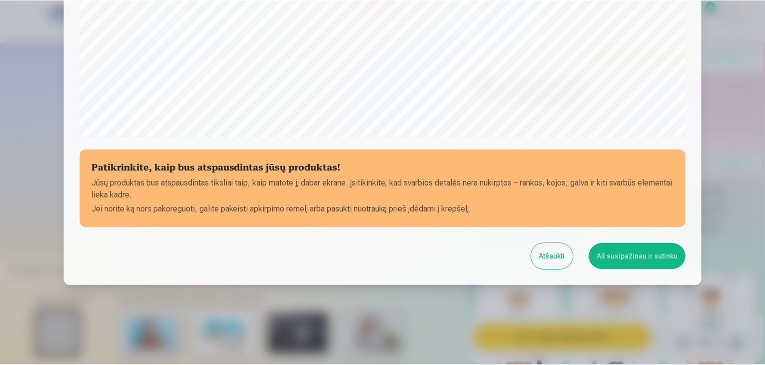
scroll to position [355, 0]
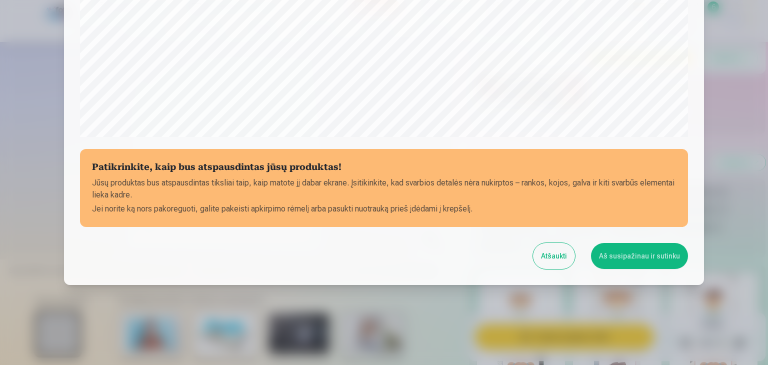
click at [637, 253] on button "Aš susipažinau ir sutinku" at bounding box center [639, 256] width 97 height 26
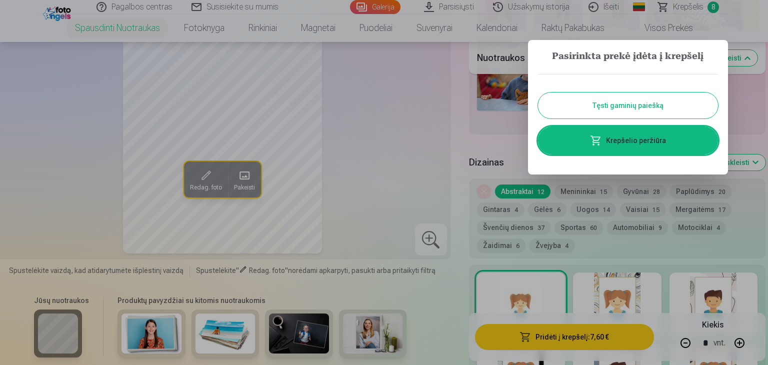
click at [753, 22] on div at bounding box center [384, 182] width 768 height 365
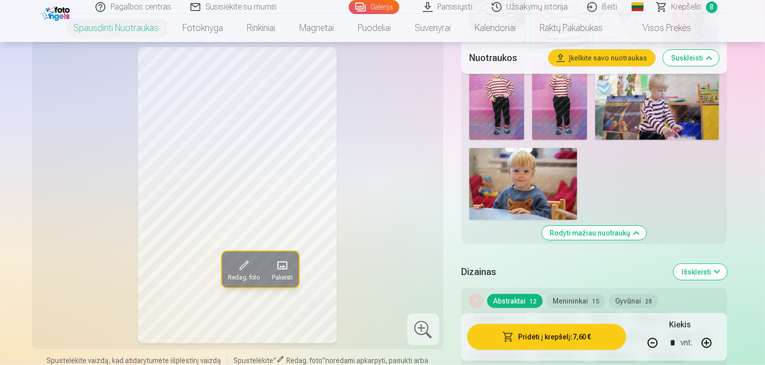
click at [684, 9] on span "Krepšelis" at bounding box center [687, 7] width 30 height 12
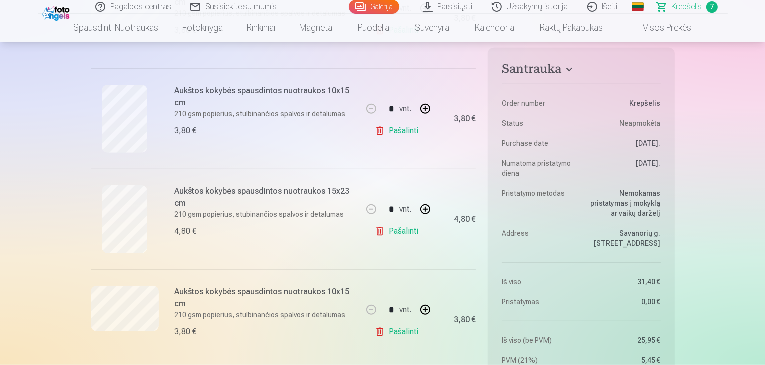
scroll to position [448, 0]
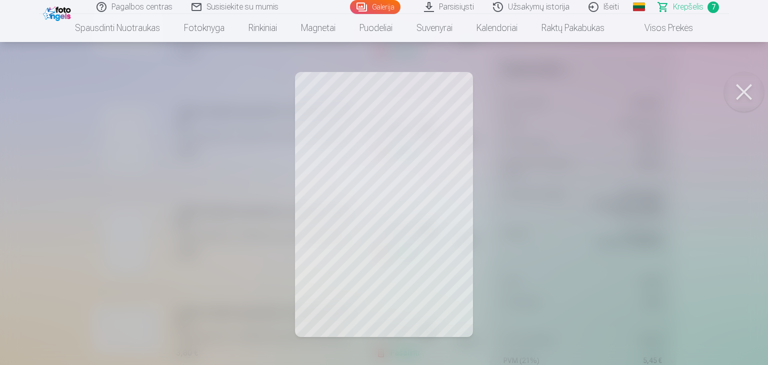
click at [741, 94] on button at bounding box center [744, 92] width 40 height 40
click at [739, 94] on button at bounding box center [744, 92] width 40 height 40
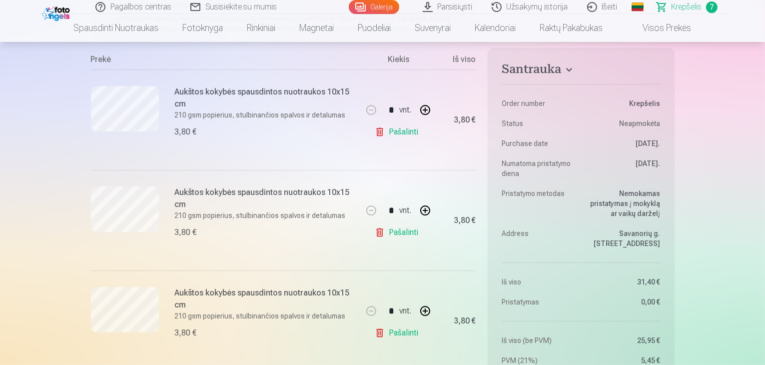
scroll to position [172, 0]
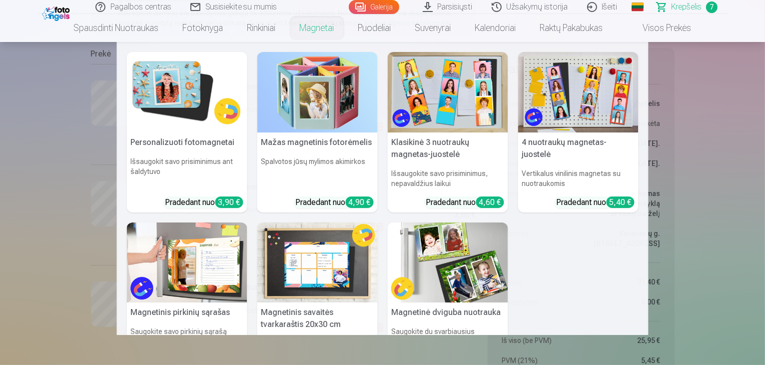
click at [52, 114] on nav "Personalizuoti fotomagnetai Išsaugokit savo prisiminimus ant šaldytuvo Pradedan…" at bounding box center [382, 188] width 765 height 293
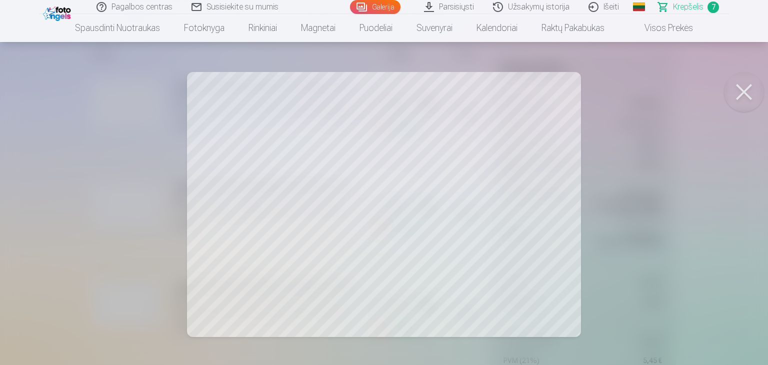
click at [739, 91] on button at bounding box center [744, 92] width 40 height 40
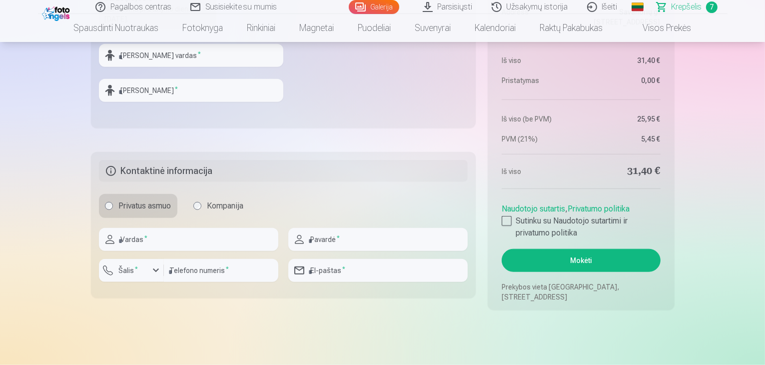
scroll to position [1078, 0]
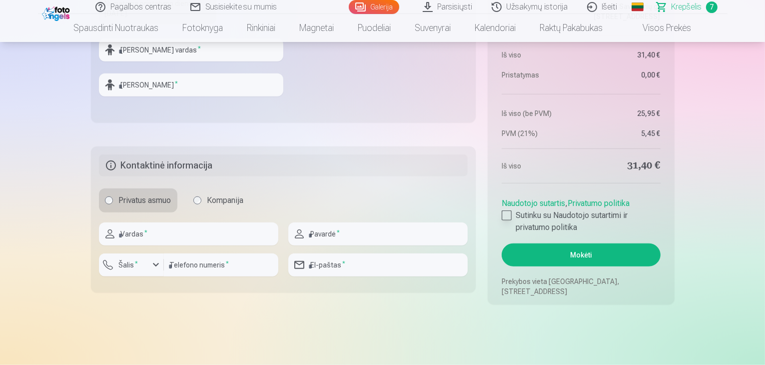
click at [508, 214] on div at bounding box center [507, 215] width 10 height 10
click at [572, 261] on button "Mokėti" at bounding box center [581, 254] width 158 height 23
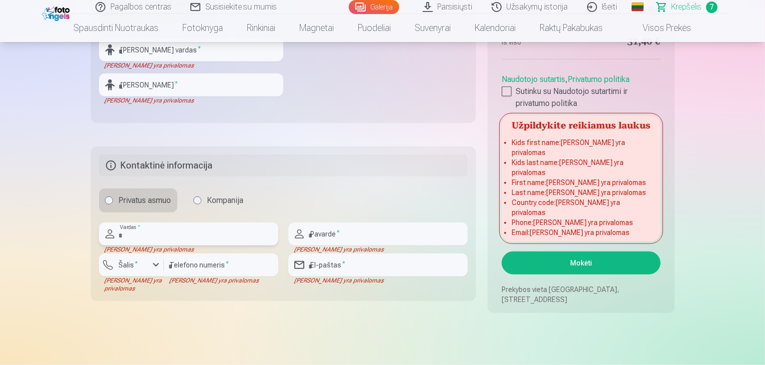
click at [149, 243] on input "text" at bounding box center [188, 233] width 179 height 23
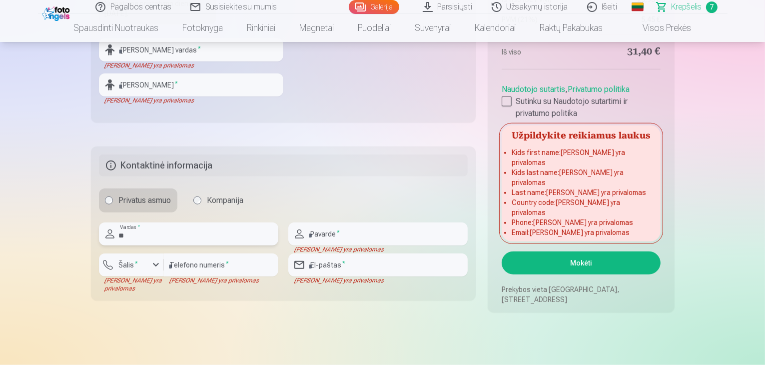
type input "*"
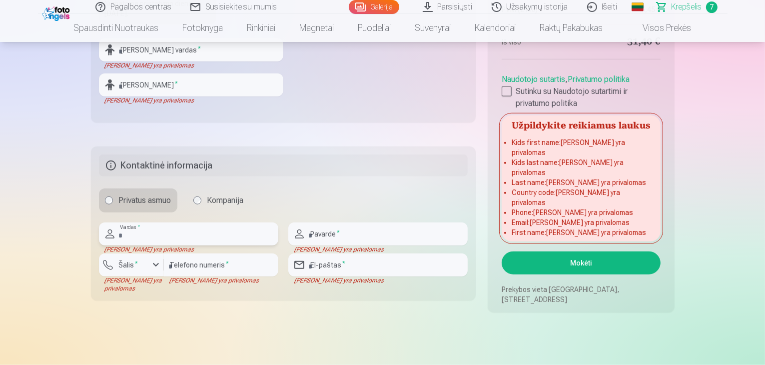
click at [149, 243] on input "text" at bounding box center [188, 233] width 179 height 23
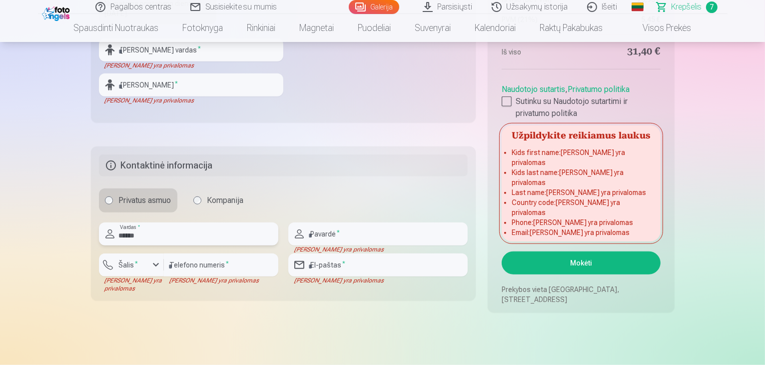
type input "*****"
click at [326, 237] on input "text" at bounding box center [377, 233] width 179 height 23
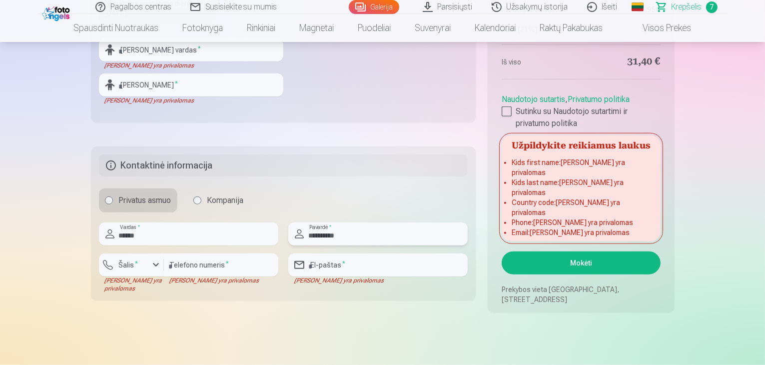
type input "**********"
click at [186, 270] on input "number" at bounding box center [221, 264] width 114 height 23
click at [162, 267] on button "Šalis *" at bounding box center [131, 264] width 65 height 23
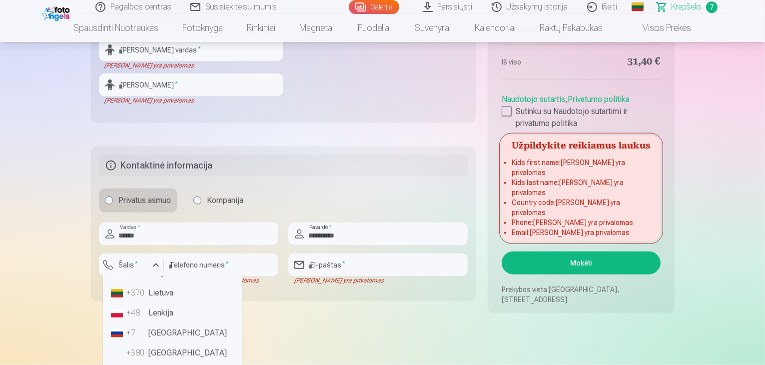
scroll to position [71, 0]
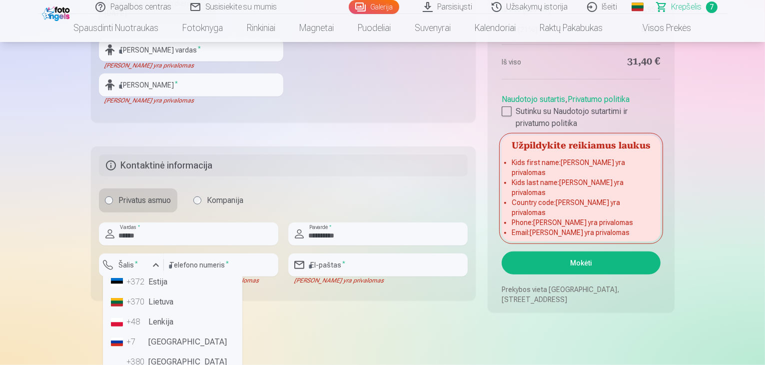
click at [178, 299] on li "+370 Lietuva" at bounding box center [172, 302] width 131 height 20
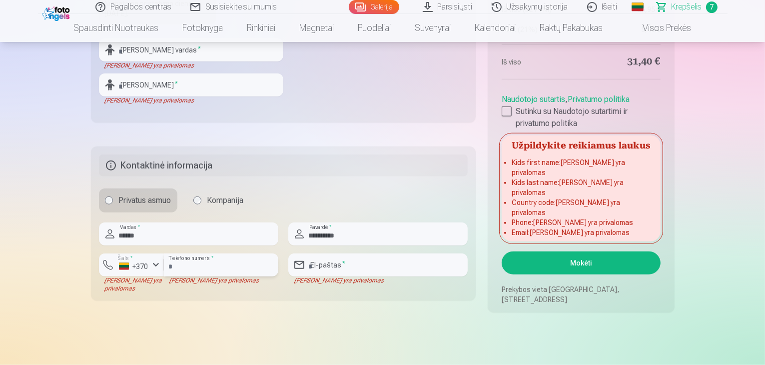
click at [204, 265] on input "number" at bounding box center [221, 264] width 114 height 23
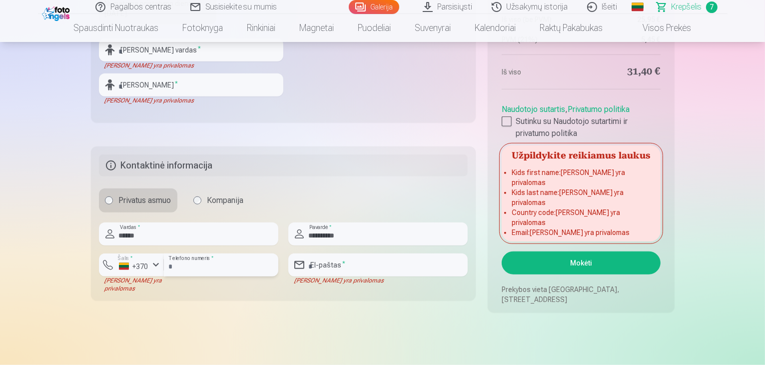
type input "********"
click at [338, 276] on div "[PERSON_NAME] yra privalomas" at bounding box center [377, 280] width 179 height 8
click at [338, 272] on input "email" at bounding box center [377, 264] width 179 height 23
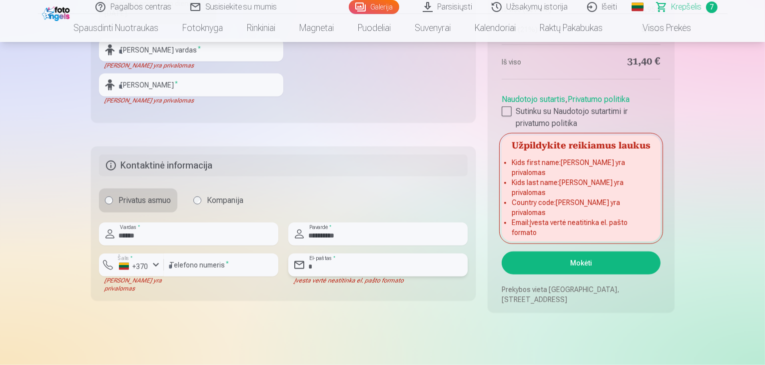
type input "**********"
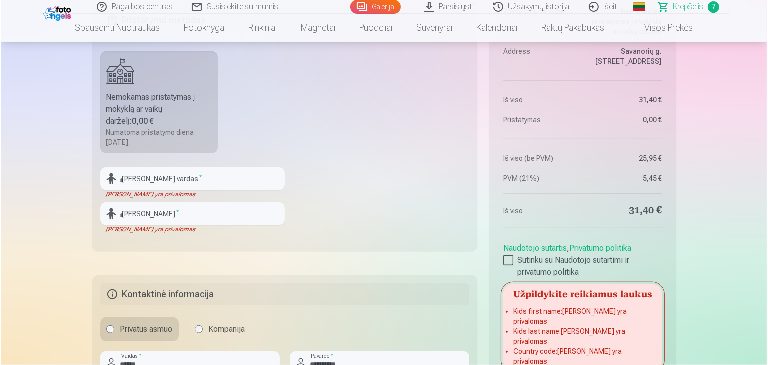
scroll to position [929, 0]
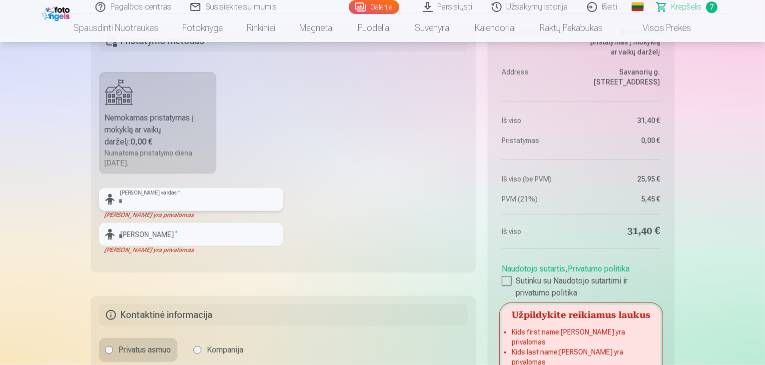
click at [151, 196] on input "text" at bounding box center [191, 199] width 184 height 23
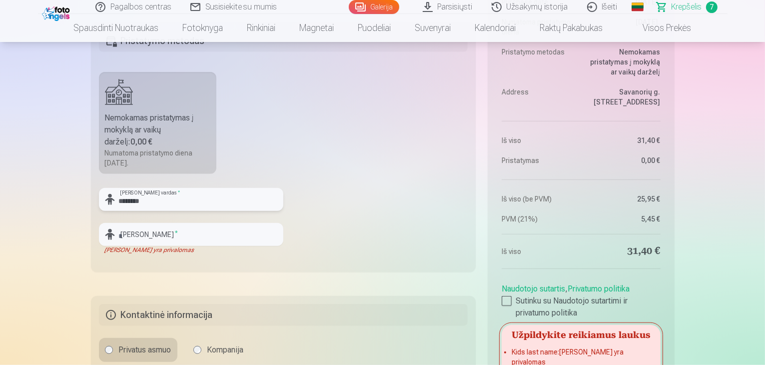
type input "*******"
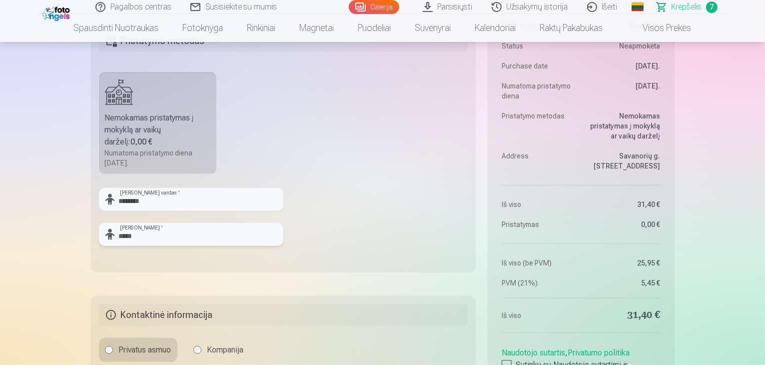
type input "*****"
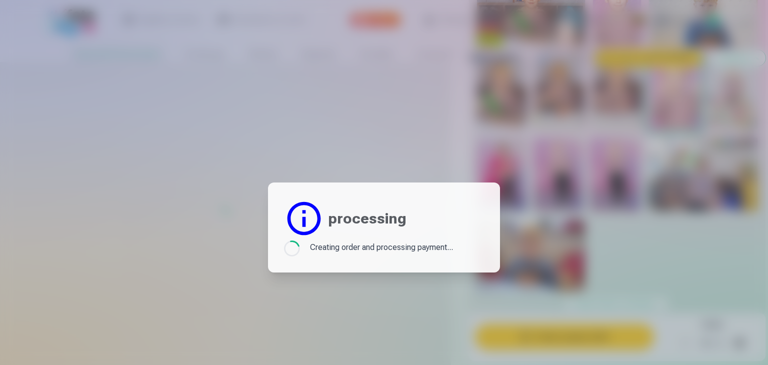
type input "*"
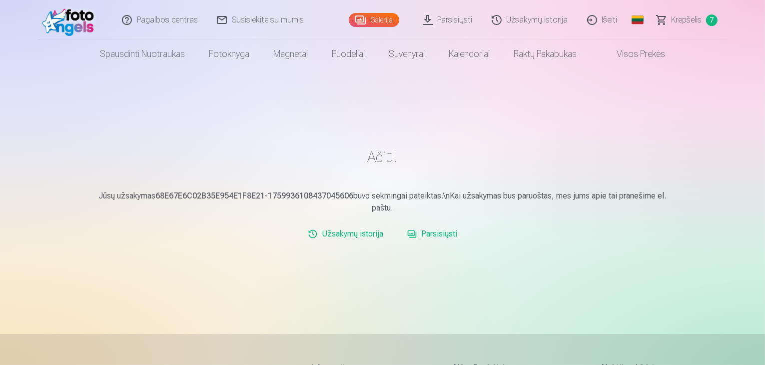
click at [689, 16] on span "Krepšelis" at bounding box center [687, 20] width 30 height 12
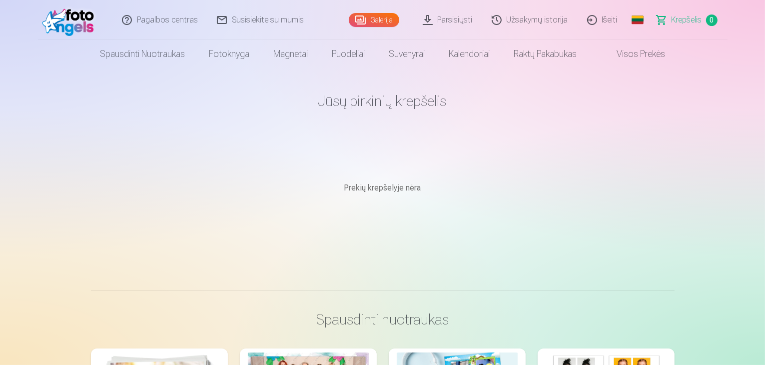
click at [58, 15] on img at bounding box center [70, 20] width 57 height 32
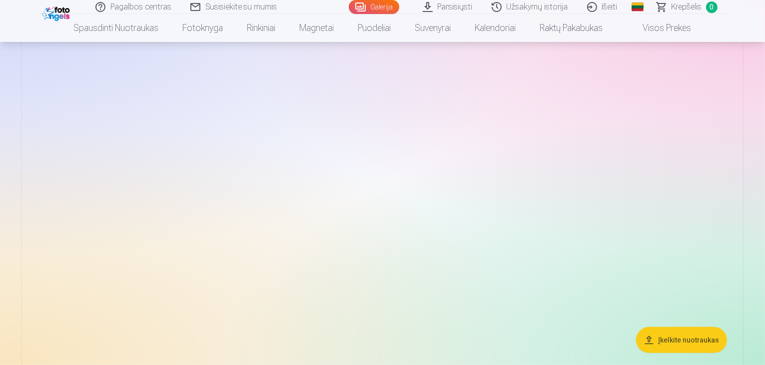
scroll to position [4061, 0]
